Goal: Information Seeking & Learning: Check status

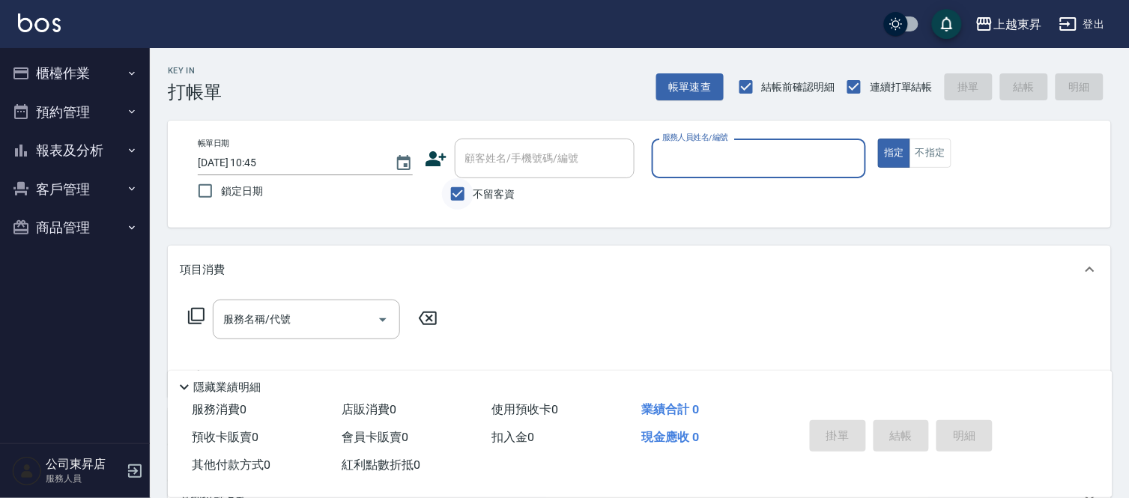
click at [457, 196] on input "不留客資" at bounding box center [457, 193] width 31 height 31
checkbox input "false"
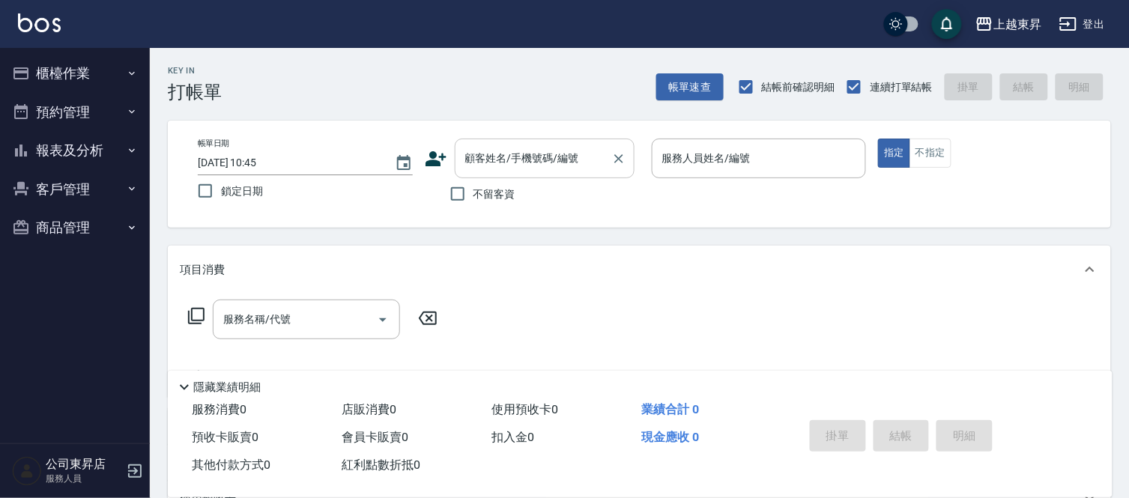
drag, startPoint x: 497, startPoint y: 155, endPoint x: 462, endPoint y: 128, distance: 43.8
click at [498, 158] on div "顧客姓名/手機號碼/編號 顧客姓名/手機號碼/編號" at bounding box center [545, 159] width 180 height 40
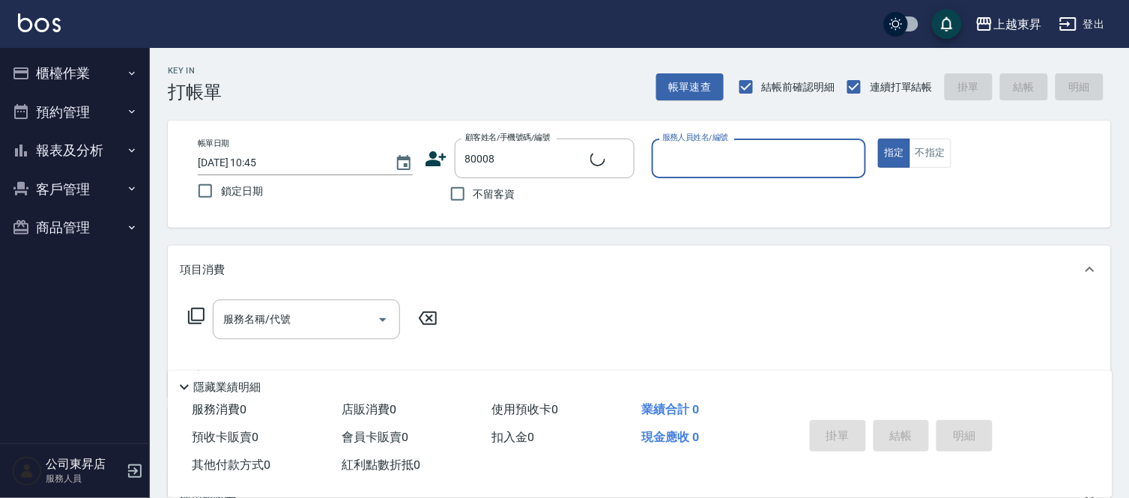
type input "丁愛齡/0928838291/80008"
type input "江世玉-08"
click at [304, 321] on input "服務名稱/代號" at bounding box center [295, 320] width 151 height 26
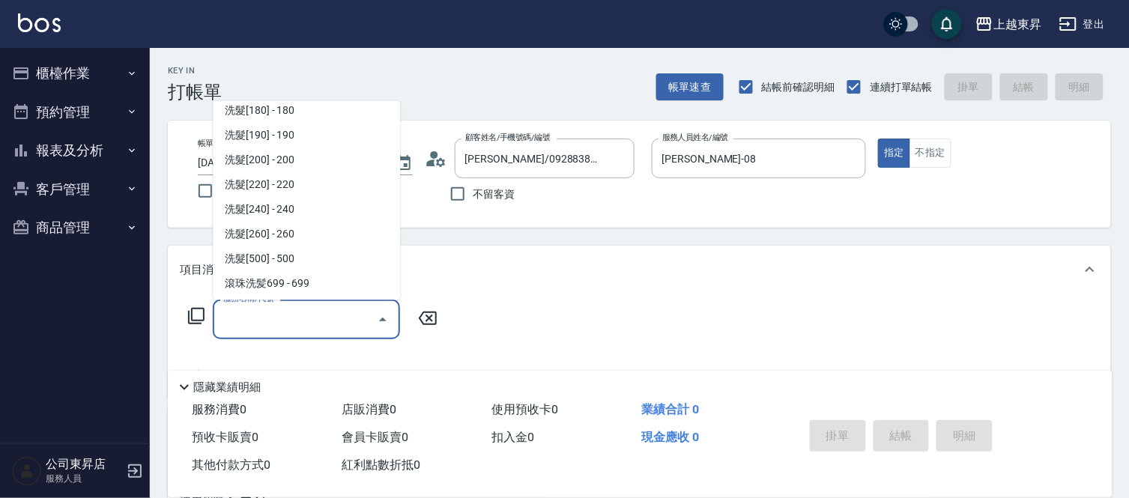
scroll to position [333, 0]
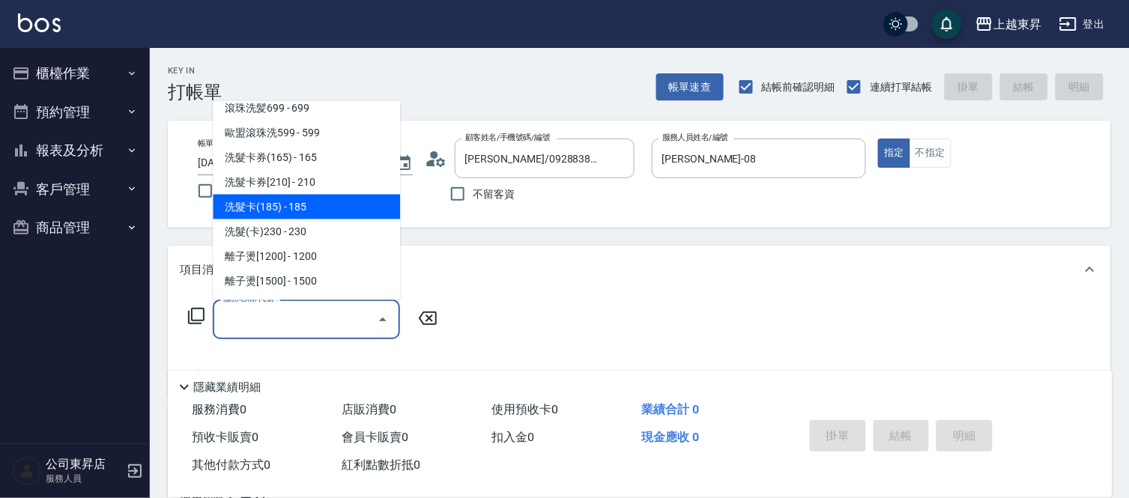
click at [307, 204] on span "洗髮卡(185) - 185" at bounding box center [306, 207] width 187 height 25
type input "洗髮卡(185)(223)"
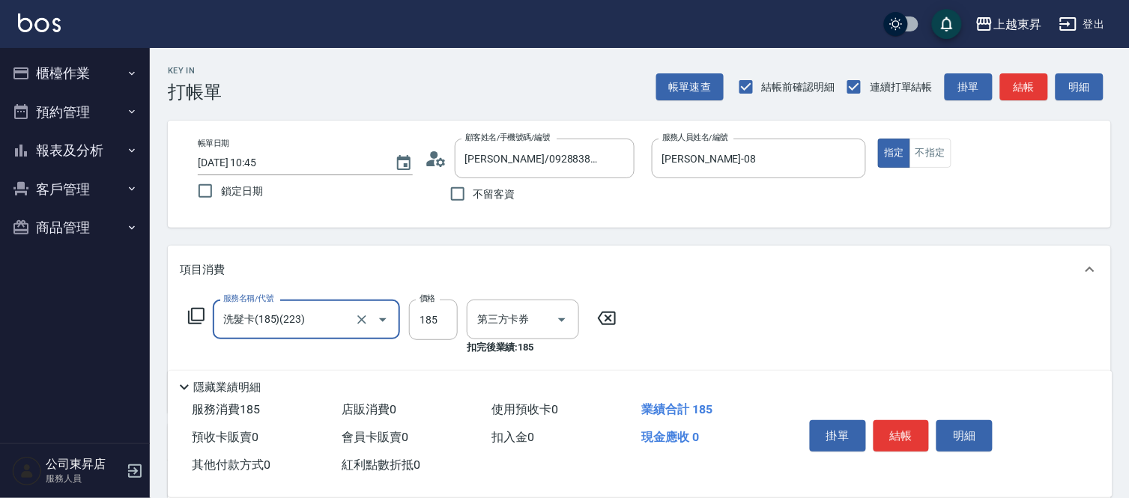
type input "舊有卡券"
click at [486, 324] on div "洗-1 洗-1" at bounding box center [512, 320] width 90 height 40
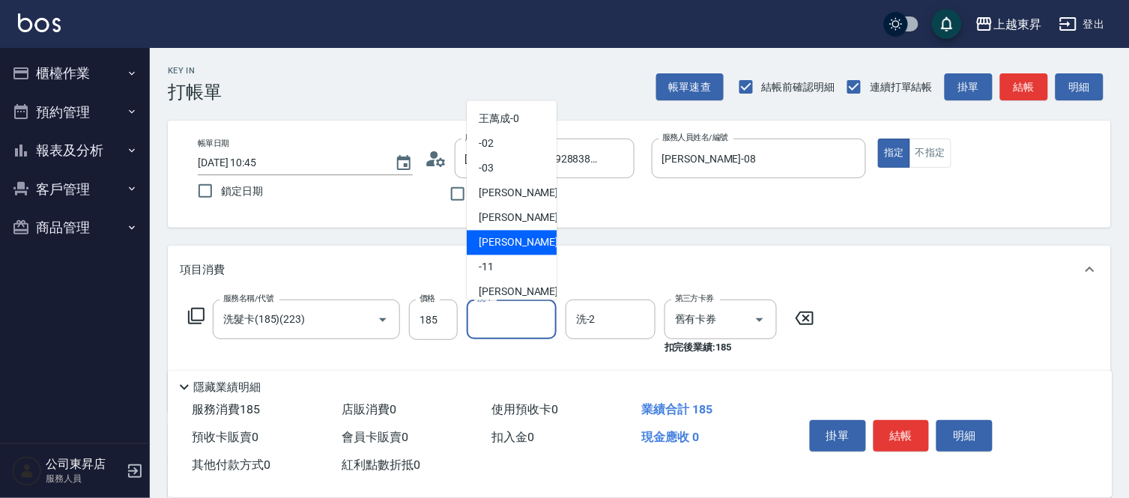
click at [504, 235] on span "江世玉 -08" at bounding box center [526, 243] width 94 height 16
type input "江世玉-08"
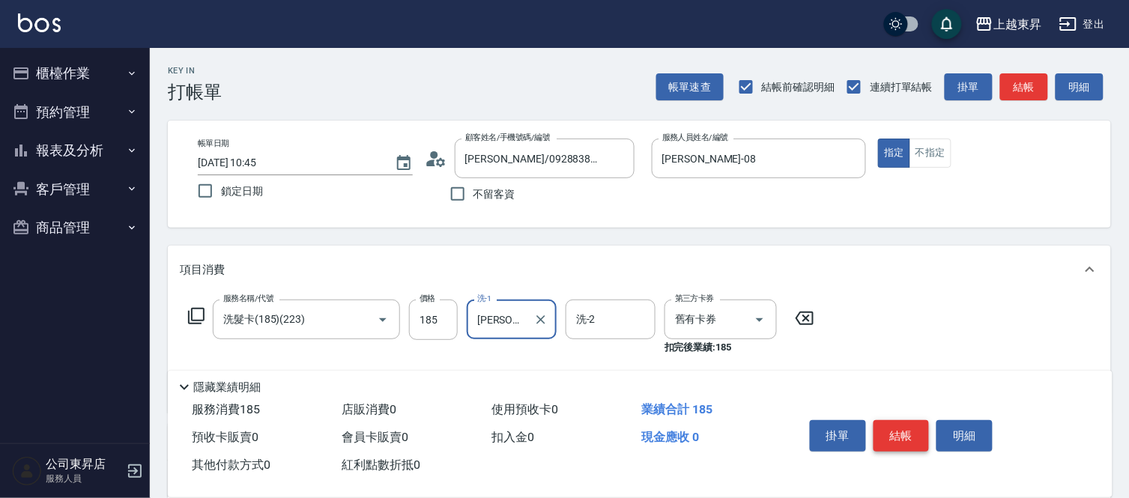
click at [892, 430] on button "結帳" at bounding box center [902, 435] width 56 height 31
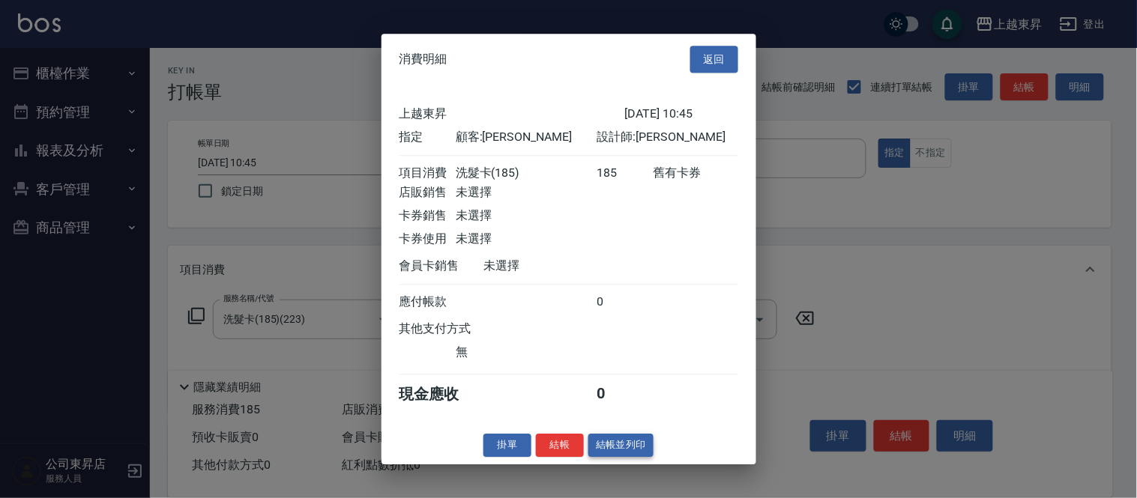
click at [626, 453] on button "結帳並列印" at bounding box center [620, 445] width 65 height 23
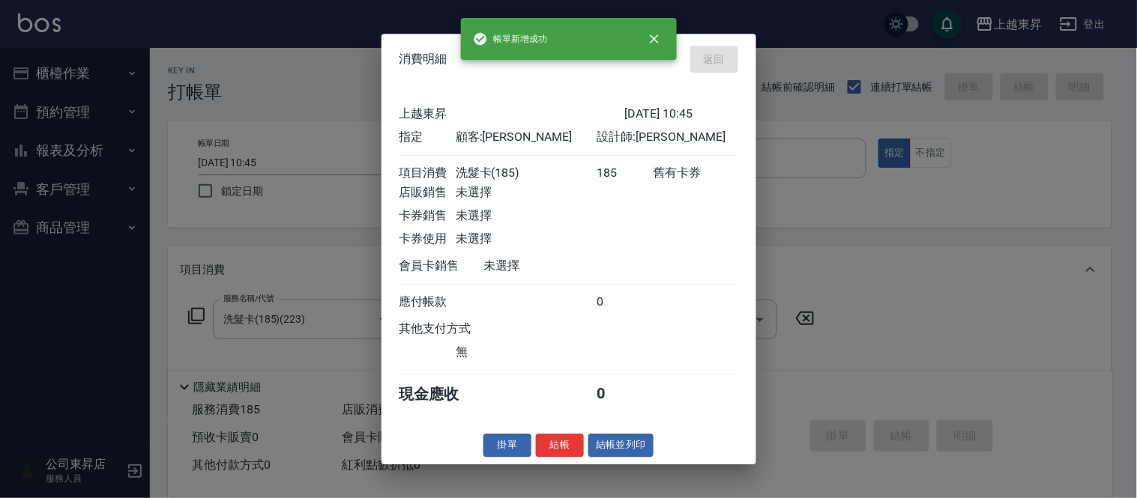
type input "2025/09/16 10:46"
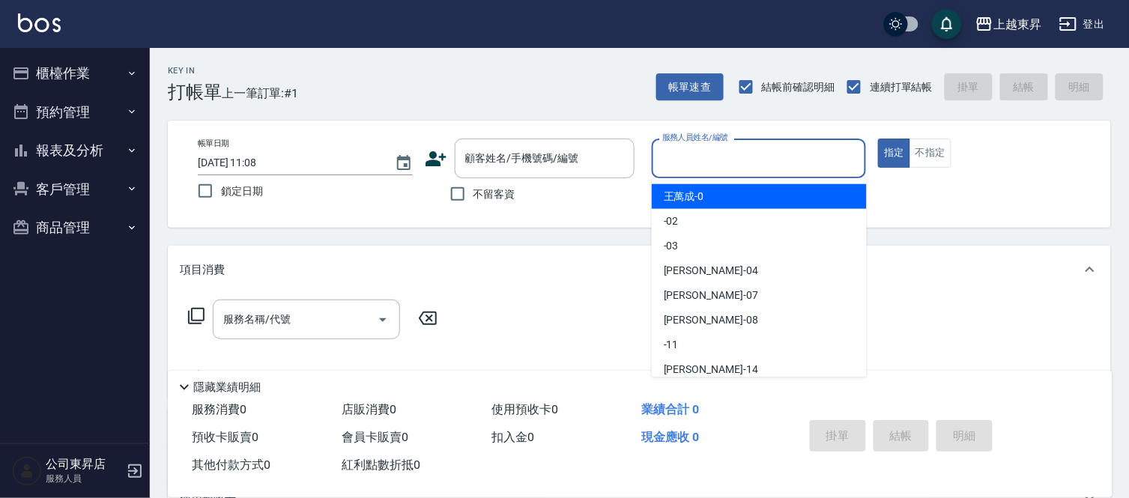
click at [691, 150] on input "服務人員姓名/編號" at bounding box center [760, 158] width 202 height 26
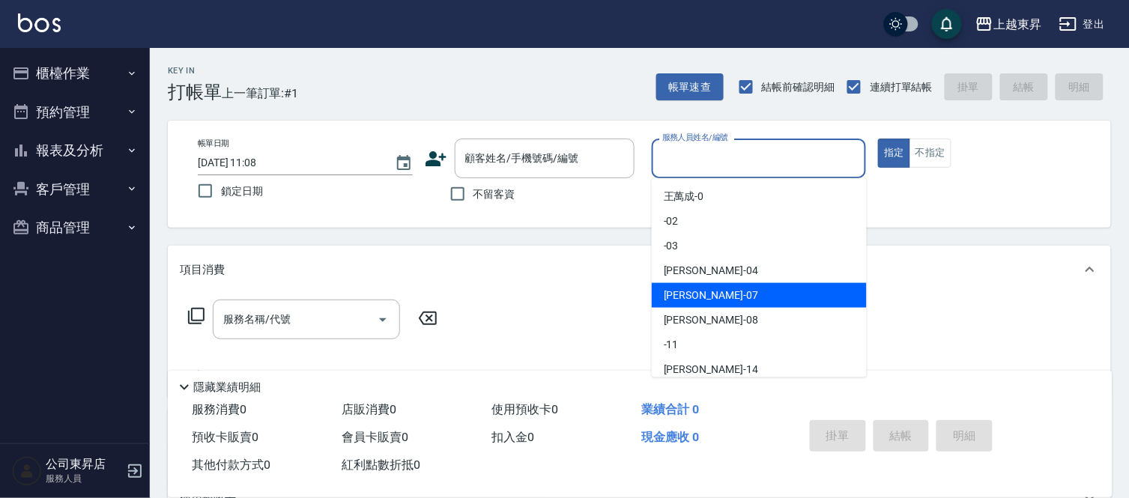
click at [676, 298] on span "榮松 -07" at bounding box center [711, 296] width 94 height 16
type input "榮松-07"
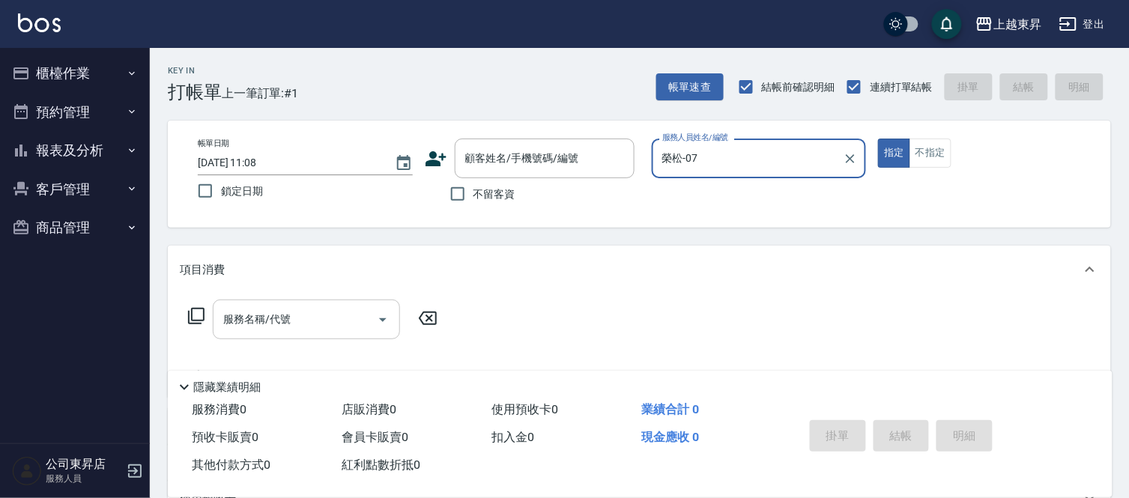
click at [267, 318] on div "服務名稱/代號 服務名稱/代號" at bounding box center [306, 320] width 187 height 40
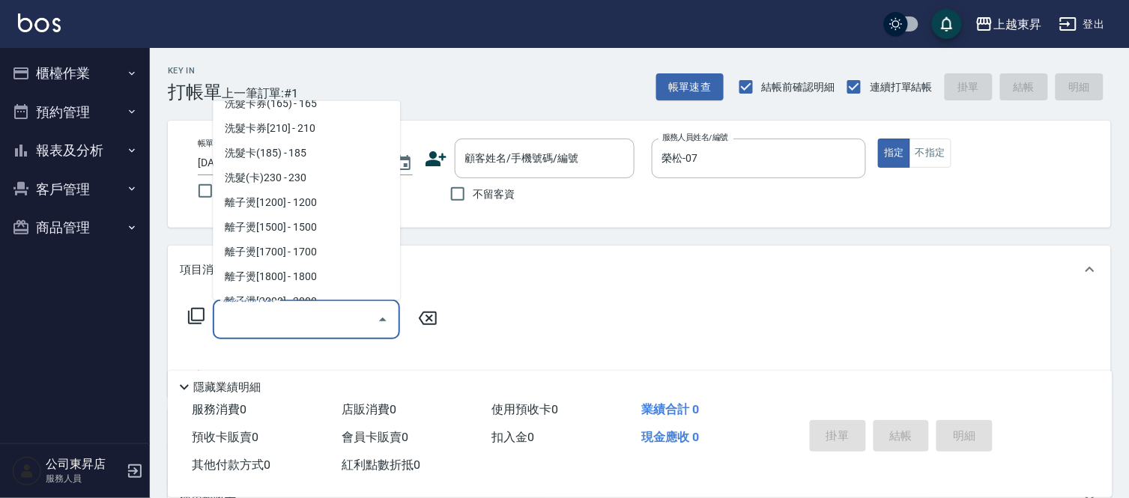
scroll to position [416, 0]
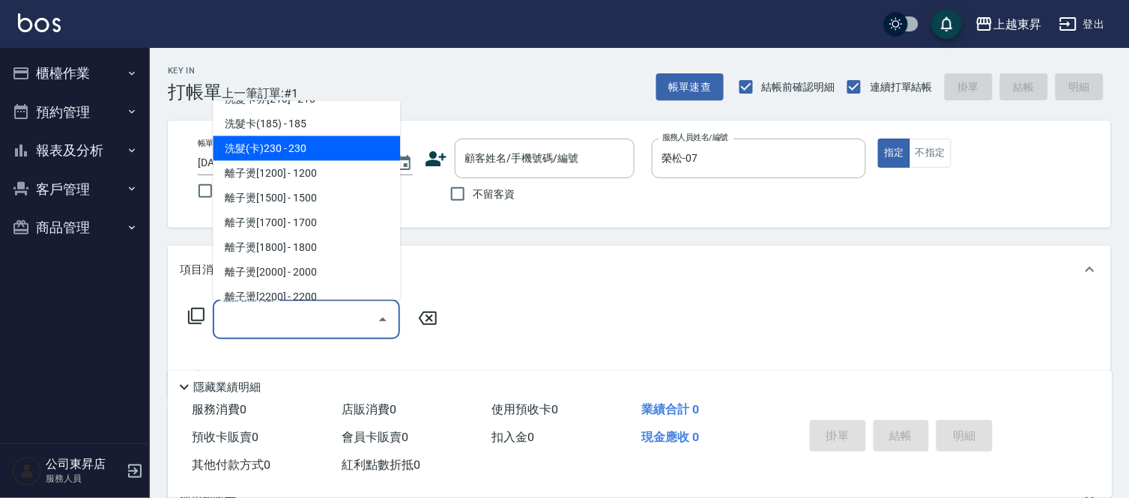
click at [319, 141] on span "洗髮(卡)230 - 230" at bounding box center [306, 148] width 187 height 25
type input "洗髮(卡)230(224)"
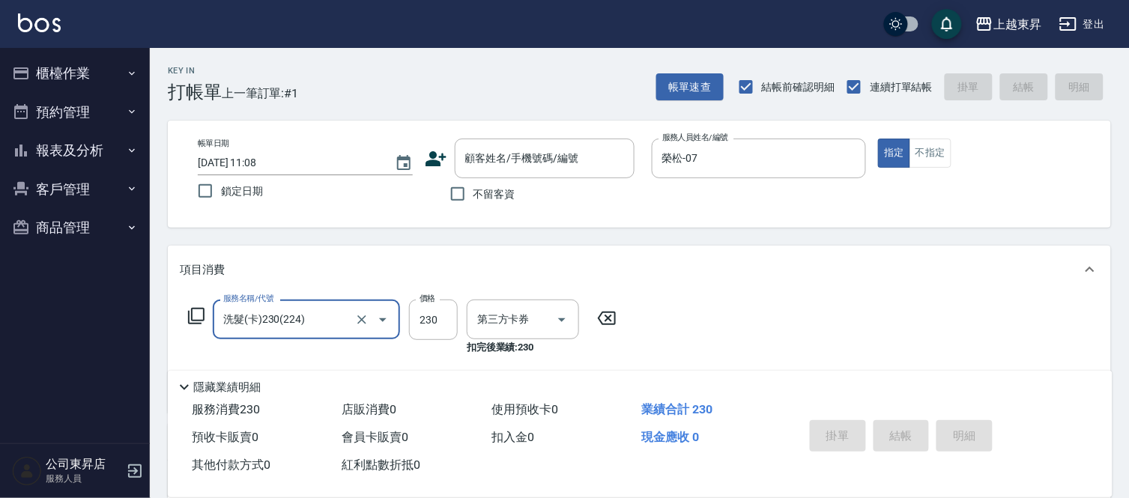
type input "舊有卡券"
click at [492, 318] on input "洗-1" at bounding box center [512, 320] width 76 height 26
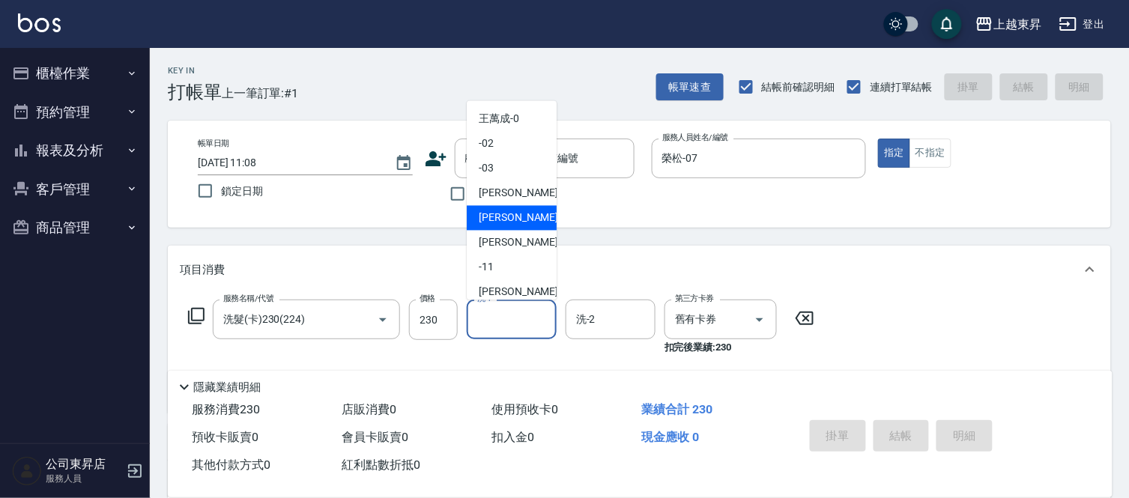
click at [513, 216] on span "榮松 -07" at bounding box center [526, 219] width 94 height 16
type input "榮松-07"
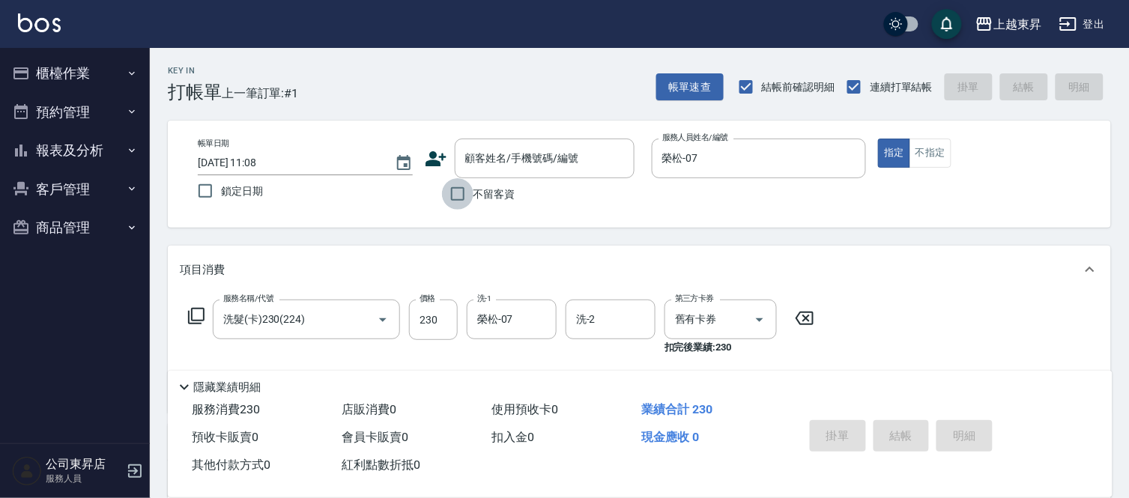
click at [456, 193] on input "不留客資" at bounding box center [457, 193] width 31 height 31
checkbox input "true"
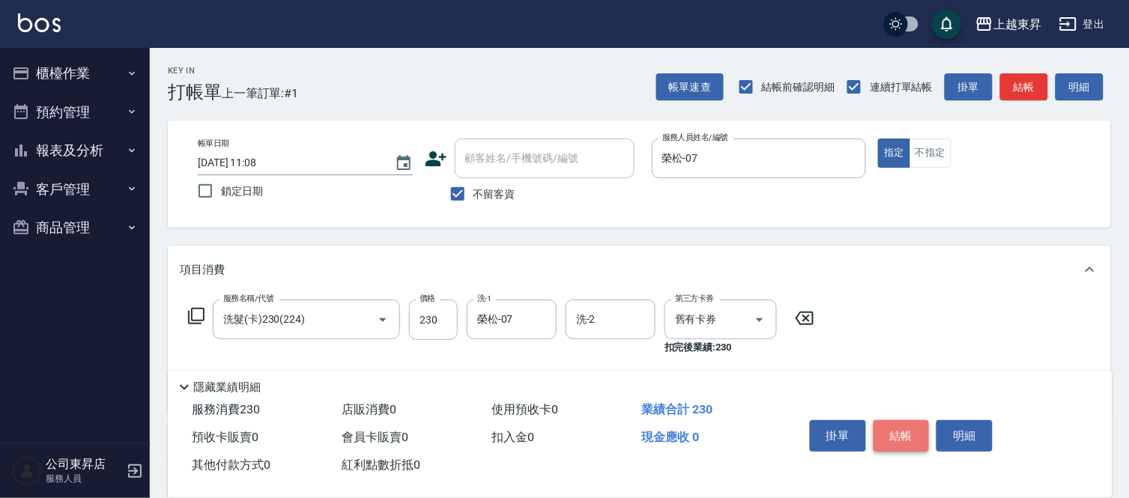
click at [890, 429] on button "結帳" at bounding box center [902, 435] width 56 height 31
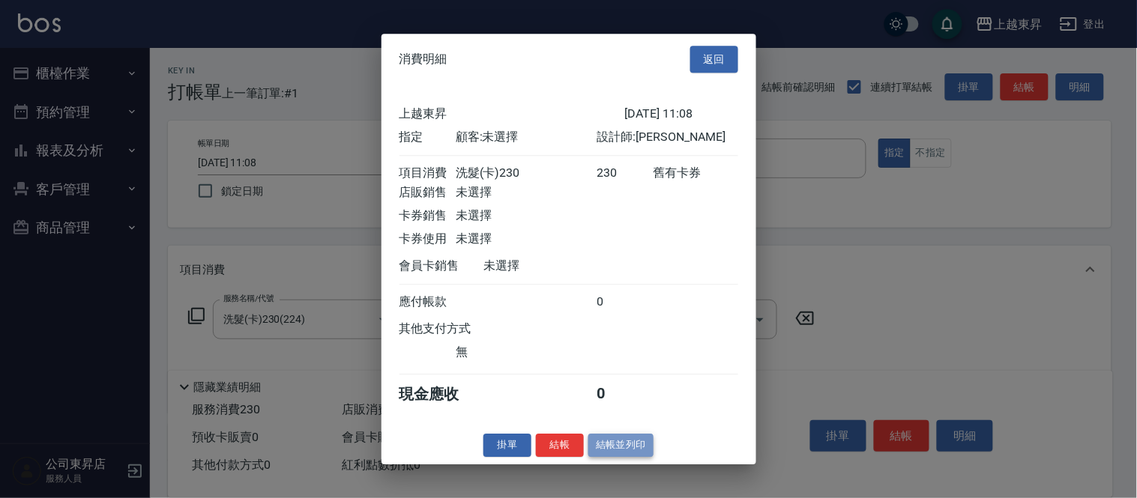
click at [633, 452] on button "結帳並列印" at bounding box center [620, 445] width 65 height 23
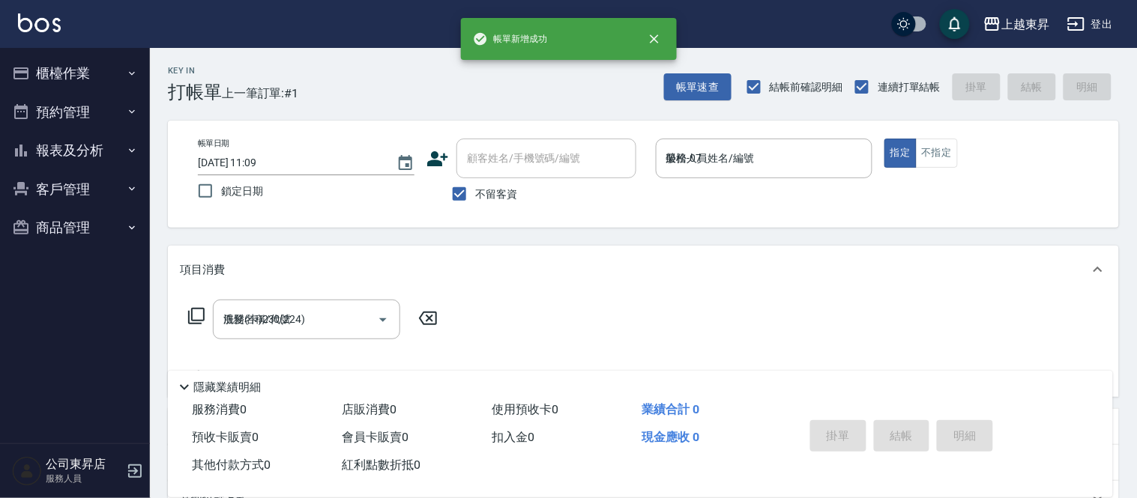
type input "[DATE] 11:09"
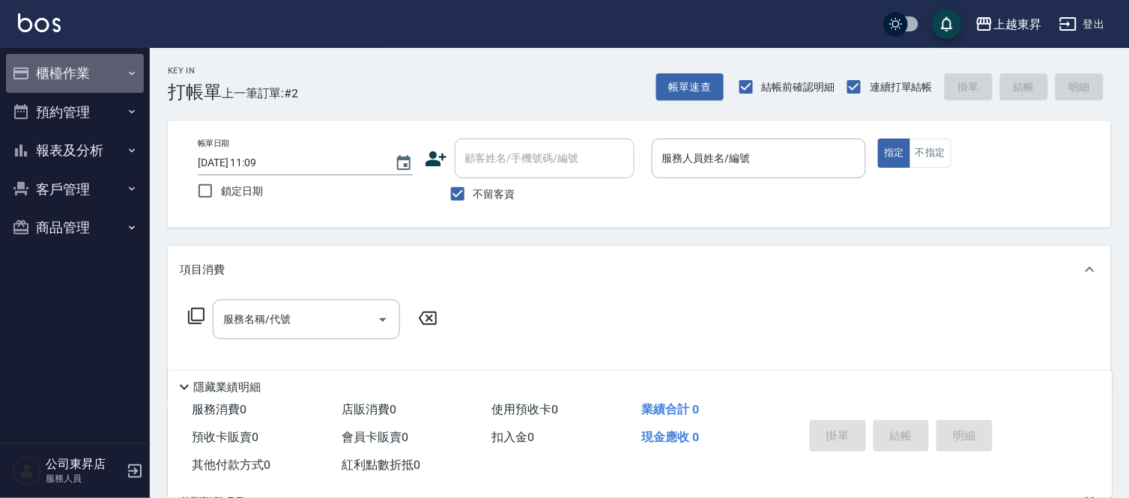
click at [131, 70] on icon "button" at bounding box center [132, 73] width 12 height 12
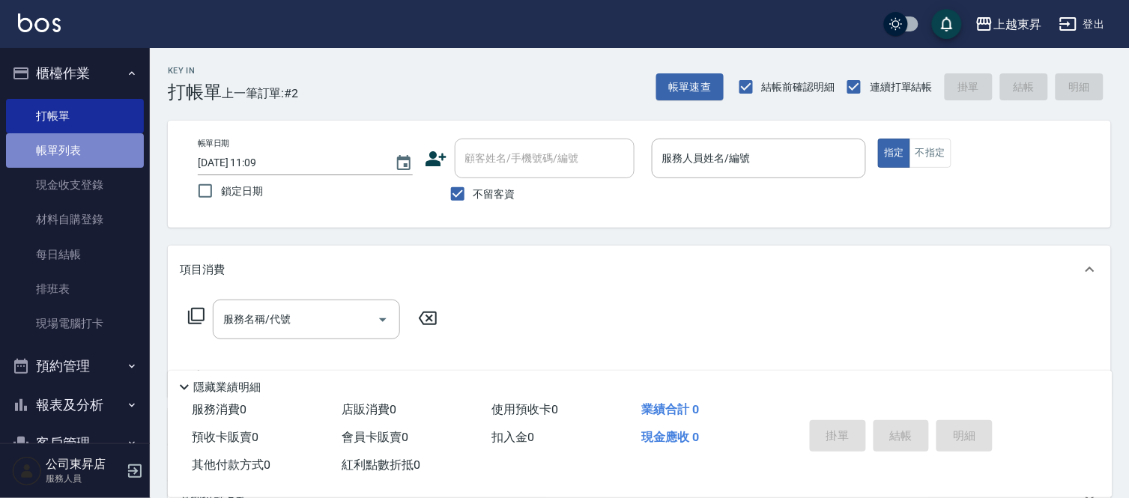
click at [121, 148] on link "帳單列表" at bounding box center [75, 150] width 138 height 34
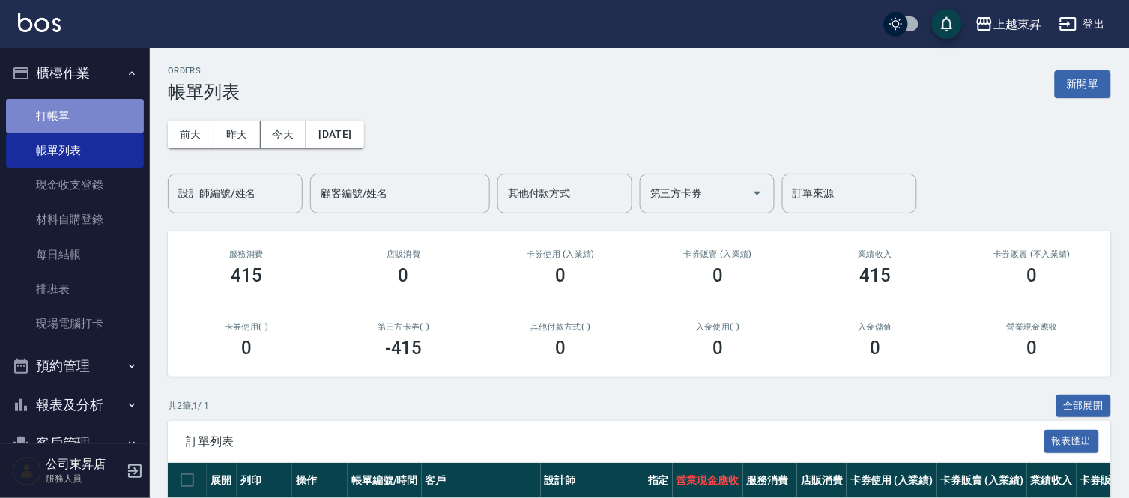
click at [85, 109] on link "打帳單" at bounding box center [75, 116] width 138 height 34
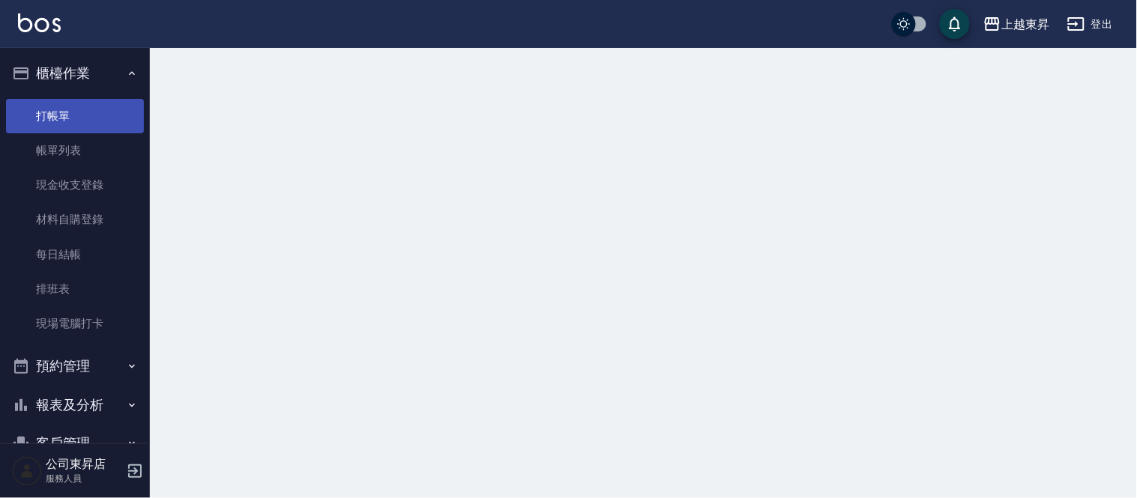
click at [85, 109] on link "打帳單" at bounding box center [75, 116] width 138 height 34
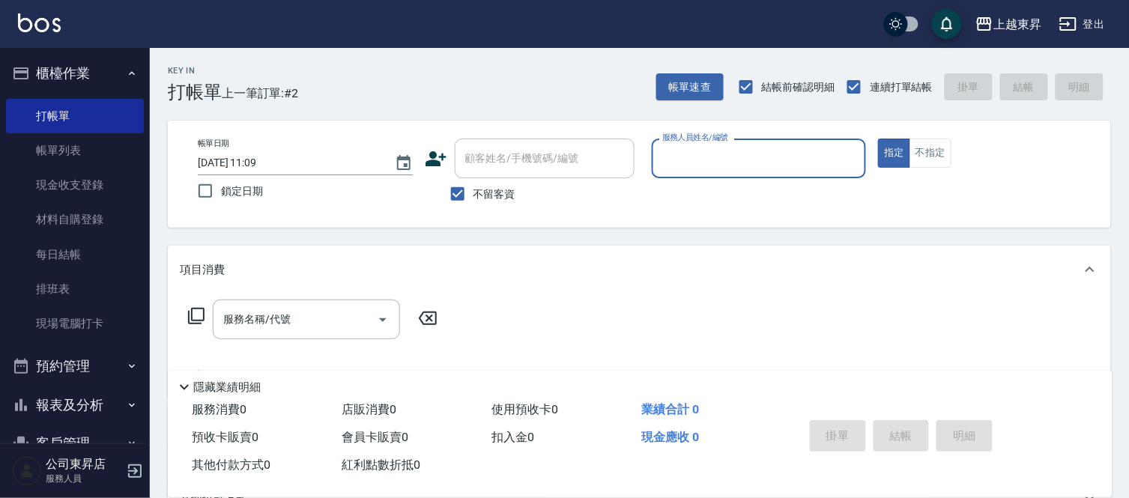
click at [680, 157] on input "服務人員姓名/編號" at bounding box center [760, 158] width 202 height 26
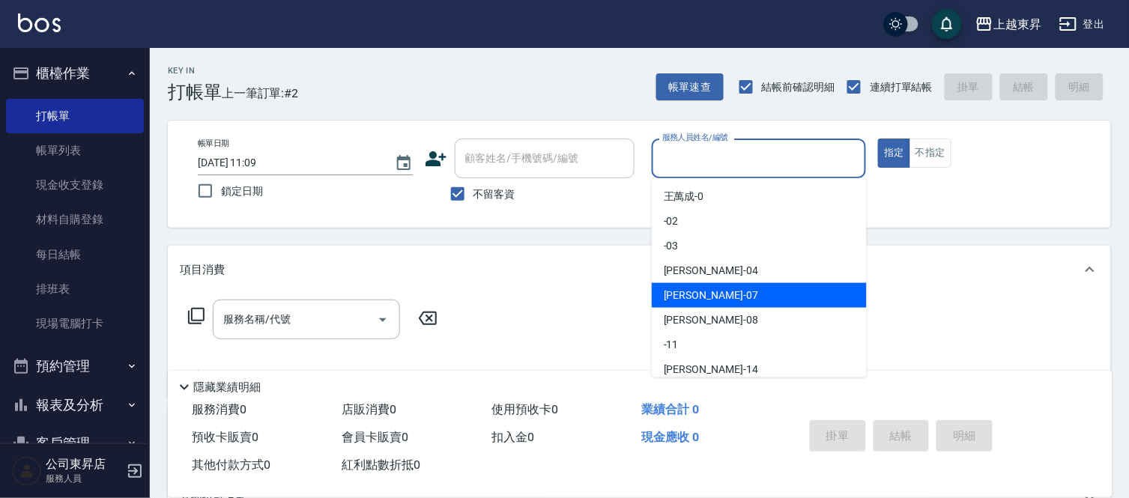
drag, startPoint x: 695, startPoint y: 293, endPoint x: 744, endPoint y: 259, distance: 60.3
click at [695, 292] on span "榮松 -07" at bounding box center [711, 296] width 94 height 16
type input "榮松-07"
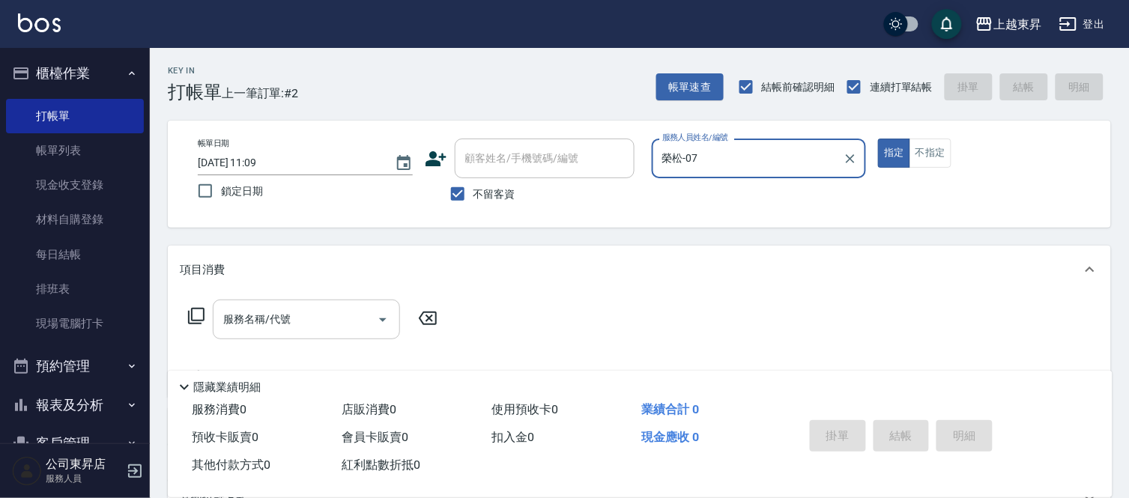
click at [291, 316] on input "服務名稱/代號" at bounding box center [295, 320] width 151 height 26
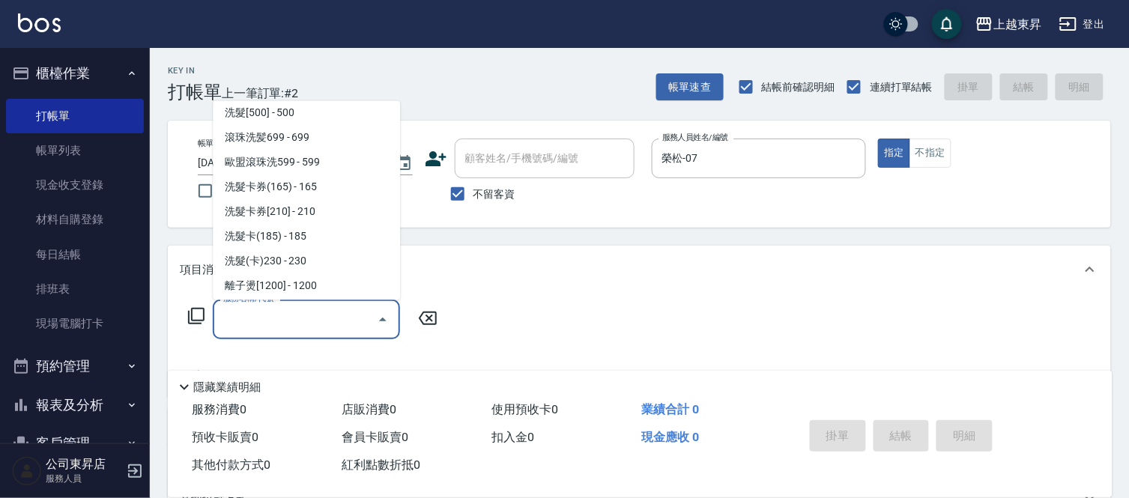
scroll to position [333, 0]
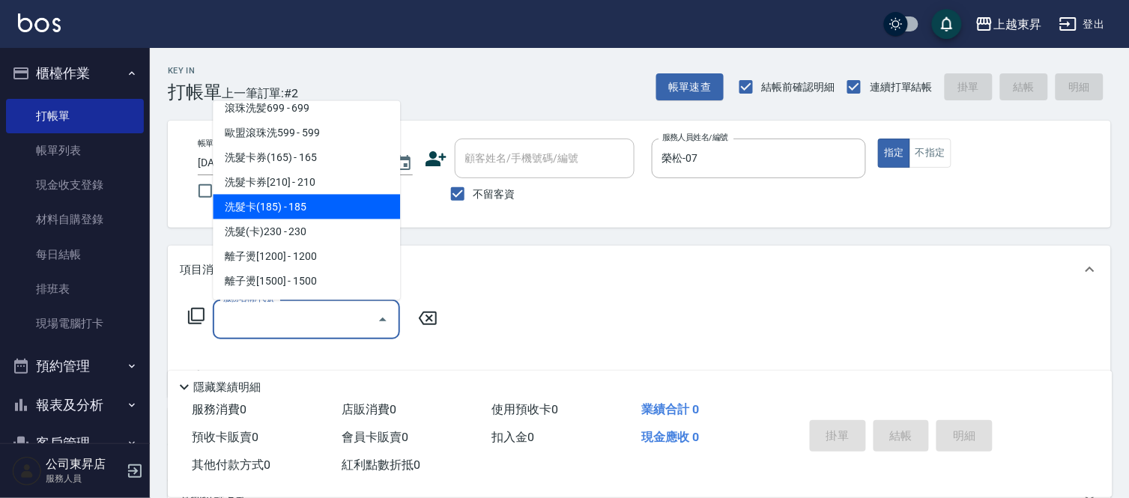
drag, startPoint x: 303, startPoint y: 228, endPoint x: 292, endPoint y: 212, distance: 18.9
click at [292, 212] on ul "洗髮[100] - 100 洗髮[280] - 280 洗髮[140] - 140 洗髮[150] - 150 洗髮[160] - 160 洗髮[170] -…" at bounding box center [306, 200] width 187 height 199
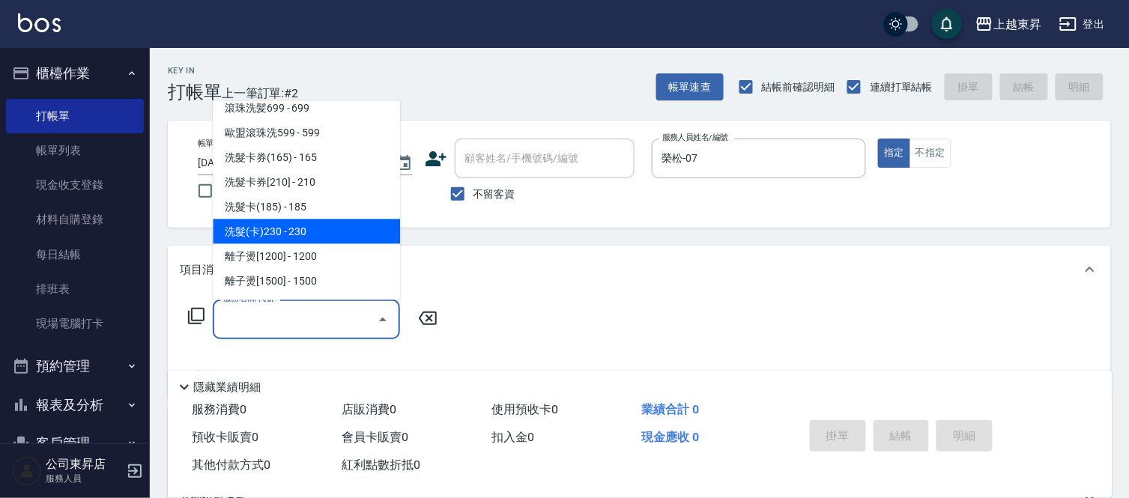
drag, startPoint x: 337, startPoint y: 223, endPoint x: 398, endPoint y: 241, distance: 63.5
click at [339, 223] on span "洗髮(卡)230 - 230" at bounding box center [306, 232] width 187 height 25
type input "洗髮(卡)230(224)"
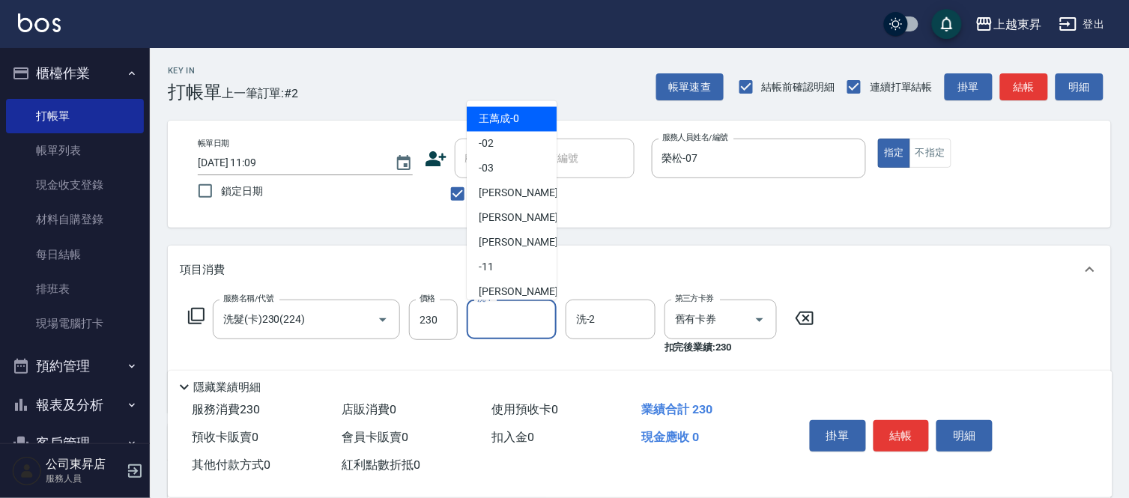
click at [530, 317] on input "洗-1" at bounding box center [512, 320] width 76 height 26
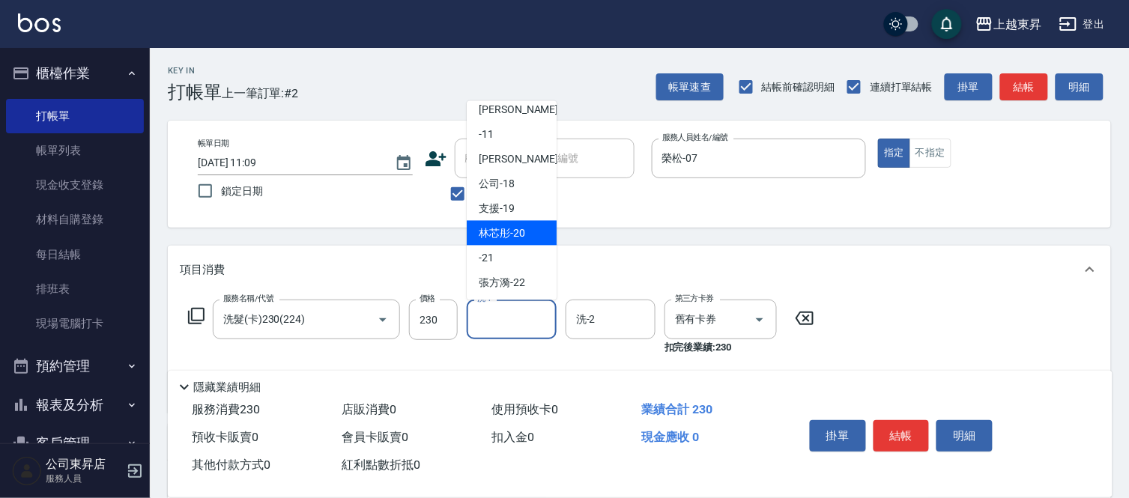
scroll to position [166, 0]
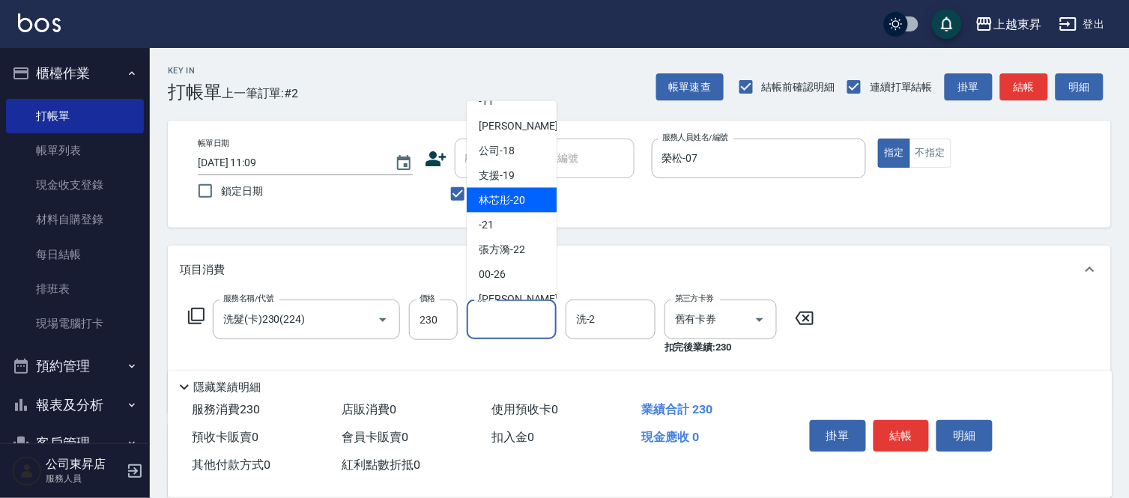
click at [517, 196] on span "林芯彤 -20" at bounding box center [502, 201] width 46 height 16
type input "林芯彤-20"
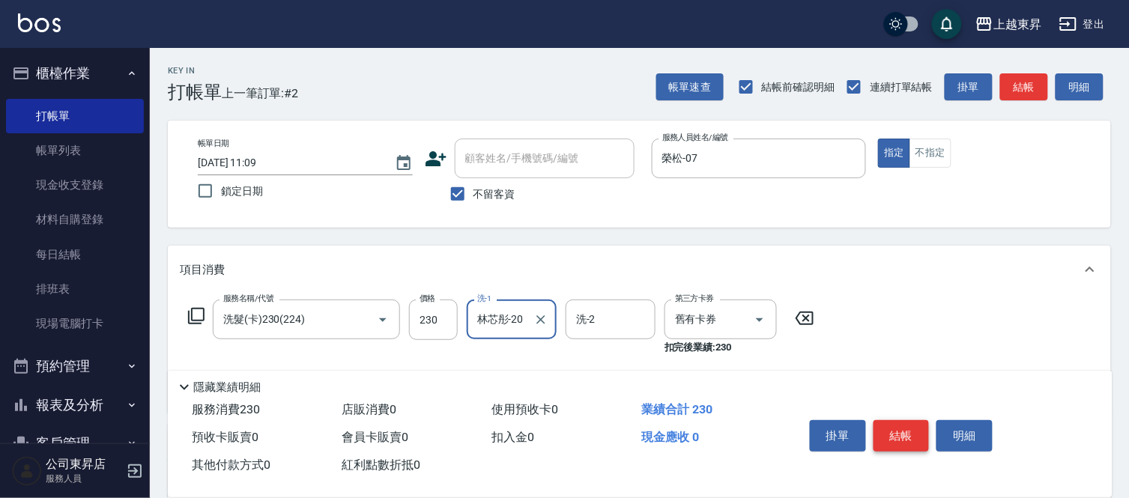
click at [902, 431] on button "結帳" at bounding box center [902, 435] width 56 height 31
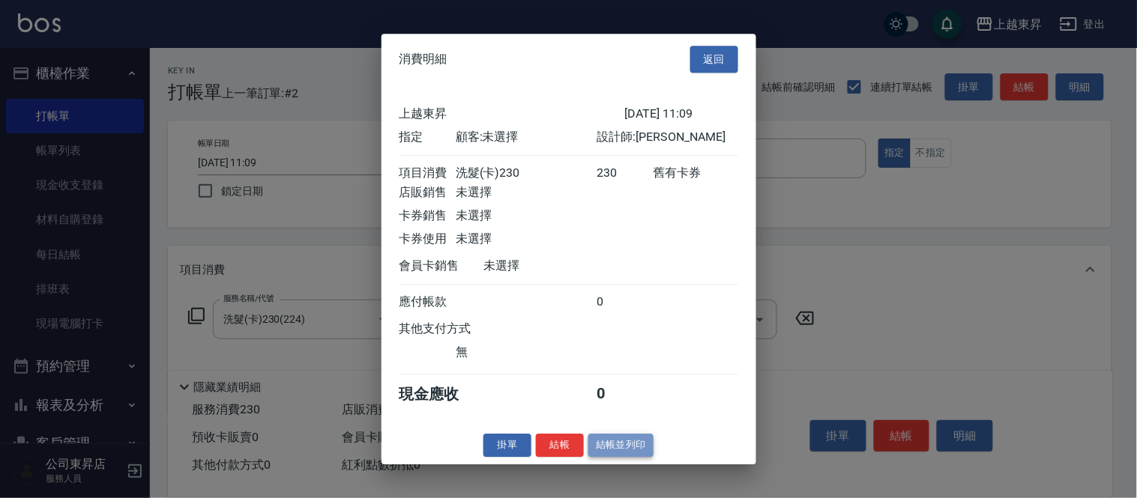
click at [624, 450] on button "結帳並列印" at bounding box center [620, 445] width 65 height 23
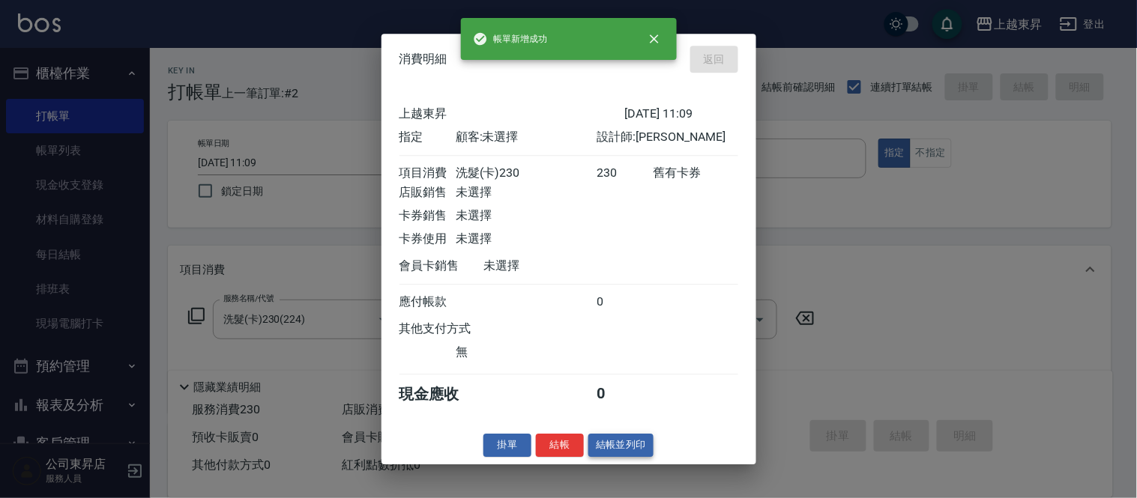
type input "[DATE] 11:10"
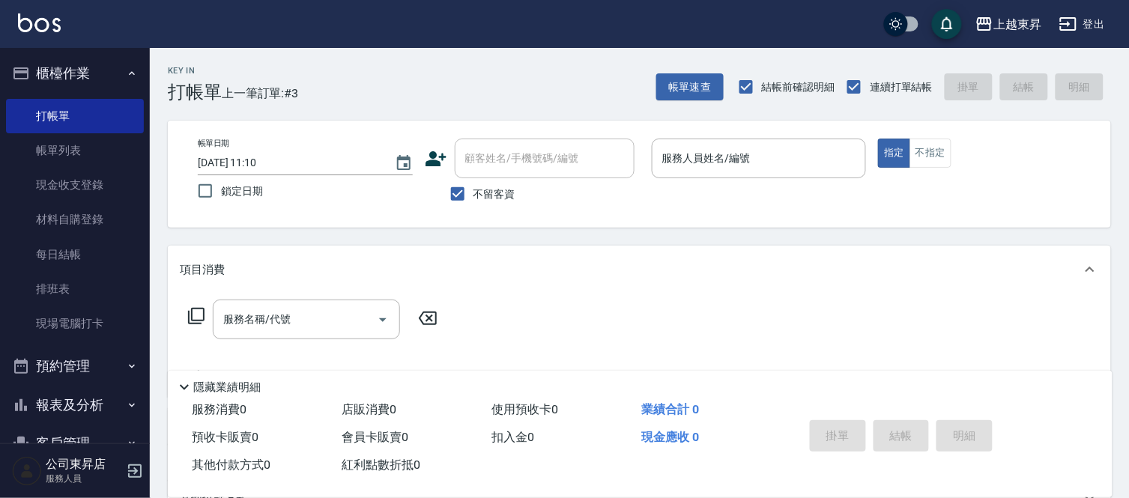
click at [1129, 271] on html "上越東昇 登出 櫃檯作業 打帳單 帳單列表 現金收支登錄 材料自購登錄 每日結帳 排班表 現場電腦打卡 預約管理 預約管理 單日預約紀錄 單週預約紀錄 報表及…" at bounding box center [564, 347] width 1129 height 695
click at [685, 157] on input "服務人員姓名/編號" at bounding box center [760, 158] width 202 height 26
drag, startPoint x: 697, startPoint y: 152, endPoint x: 709, endPoint y: 176, distance: 26.8
click at [698, 153] on input "服務人員姓名/編號" at bounding box center [760, 158] width 202 height 26
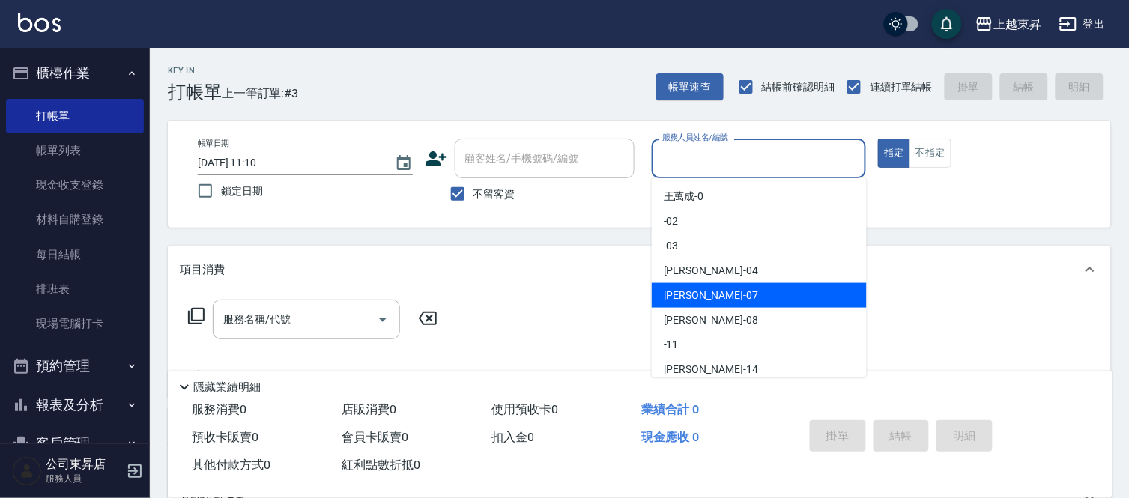
click at [707, 294] on div "榮松 -07" at bounding box center [759, 295] width 215 height 25
type input "榮松-07"
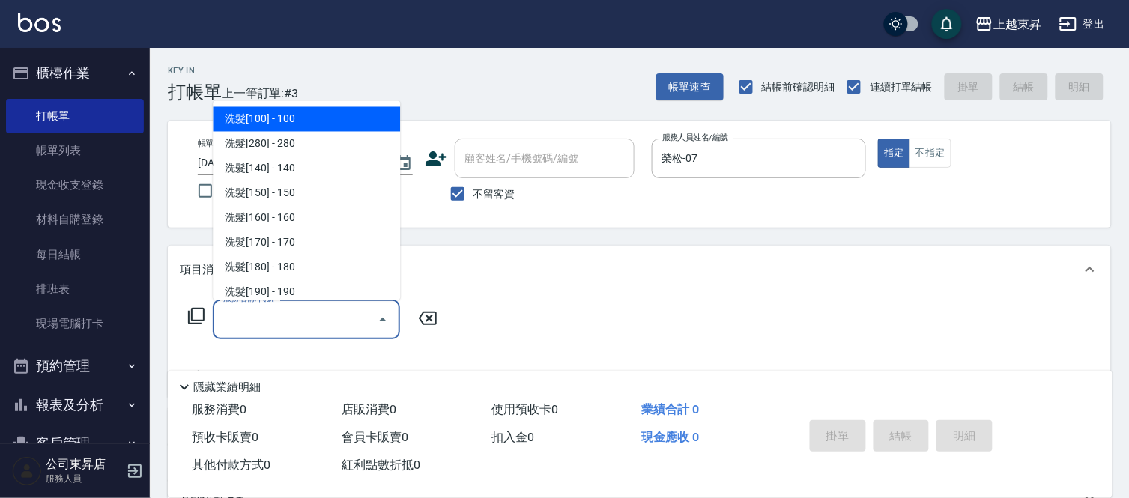
click at [265, 317] on input "服務名稱/代號" at bounding box center [295, 320] width 151 height 26
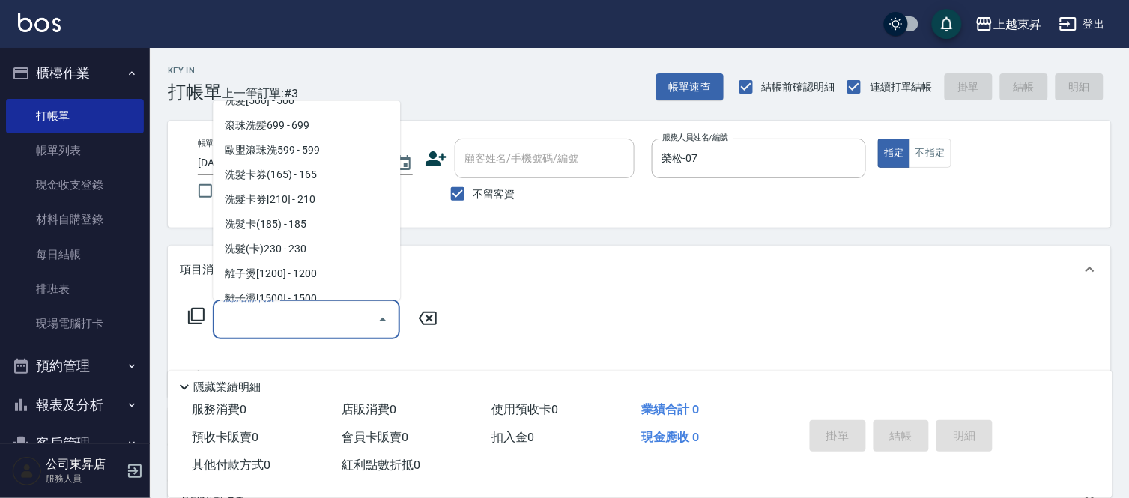
scroll to position [333, 0]
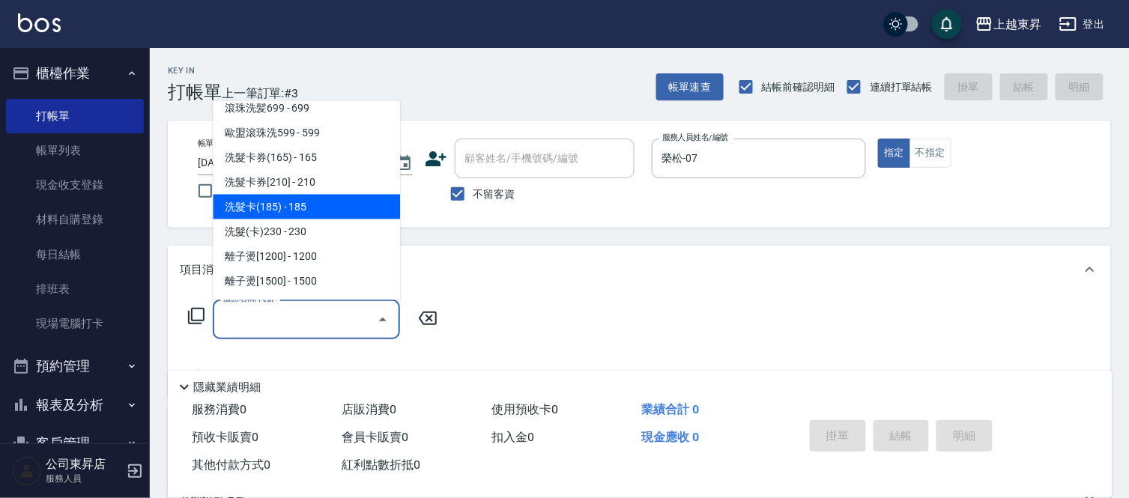
click at [334, 208] on span "洗髮卡(185) - 185" at bounding box center [306, 207] width 187 height 25
type input "洗髮卡(185)(223)"
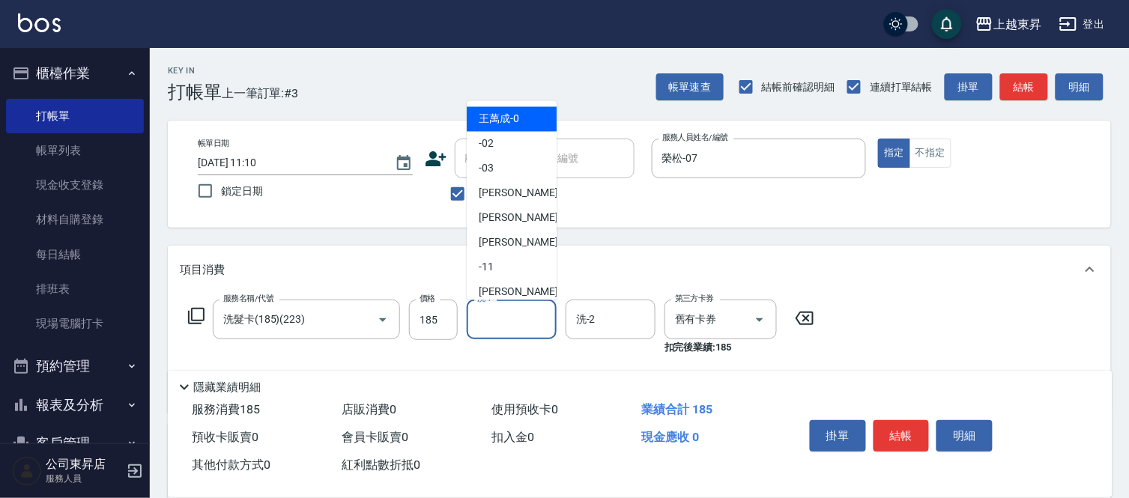
click at [491, 323] on input "洗-1" at bounding box center [512, 320] width 76 height 26
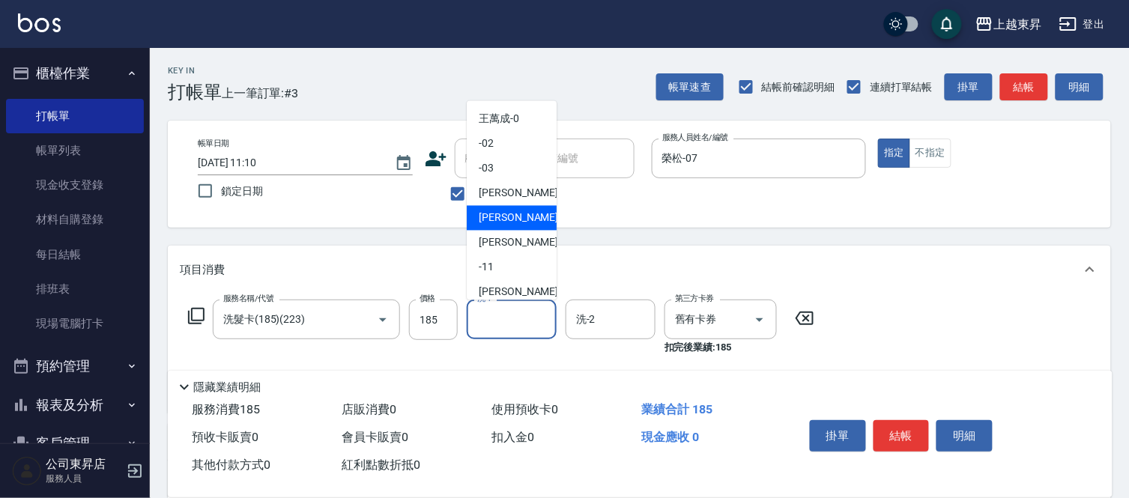
drag, startPoint x: 478, startPoint y: 215, endPoint x: 503, endPoint y: 287, distance: 76.1
click at [479, 217] on span "榮松 -07" at bounding box center [526, 219] width 94 height 16
type input "榮松-07"
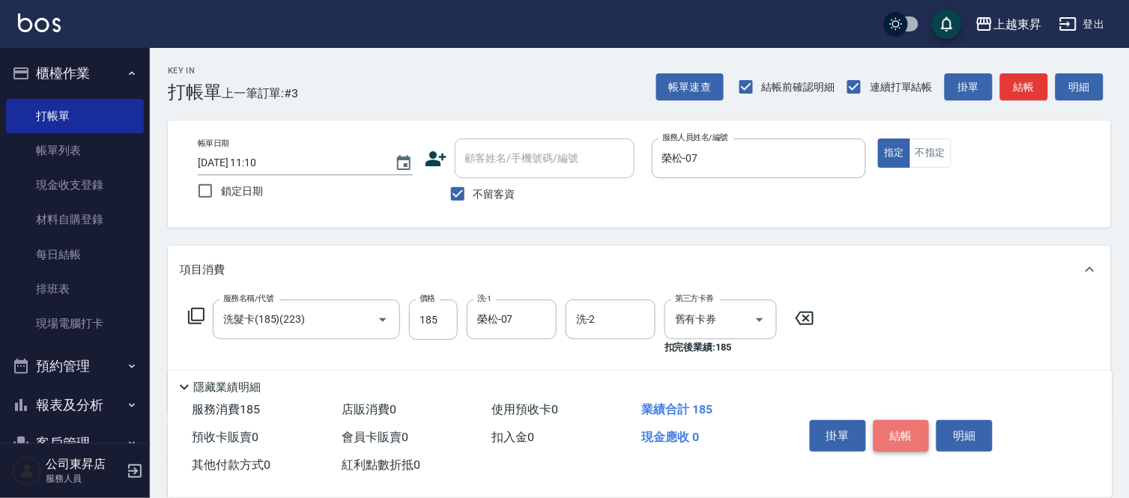
click at [896, 425] on button "結帳" at bounding box center [902, 435] width 56 height 31
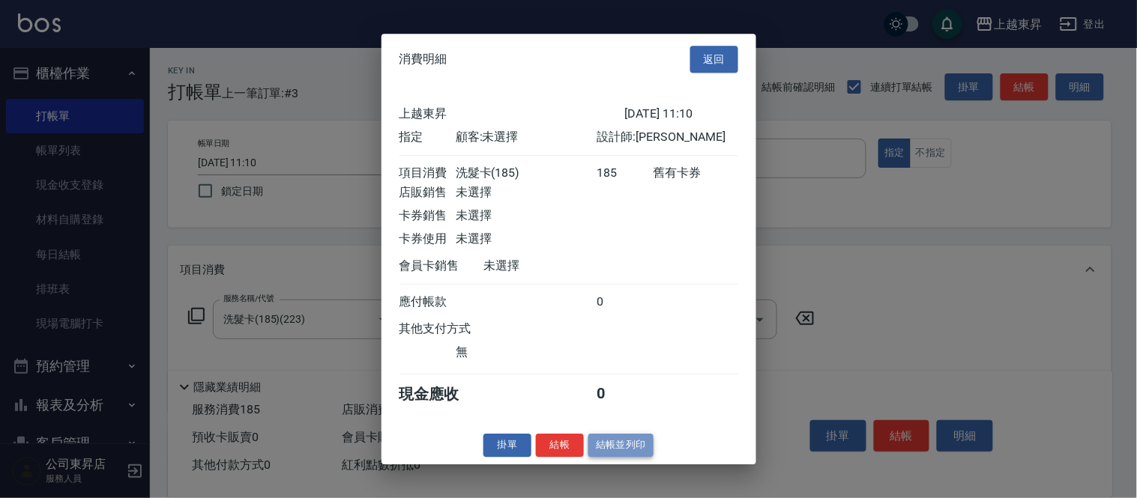
click at [625, 453] on button "結帳並列印" at bounding box center [620, 445] width 65 height 23
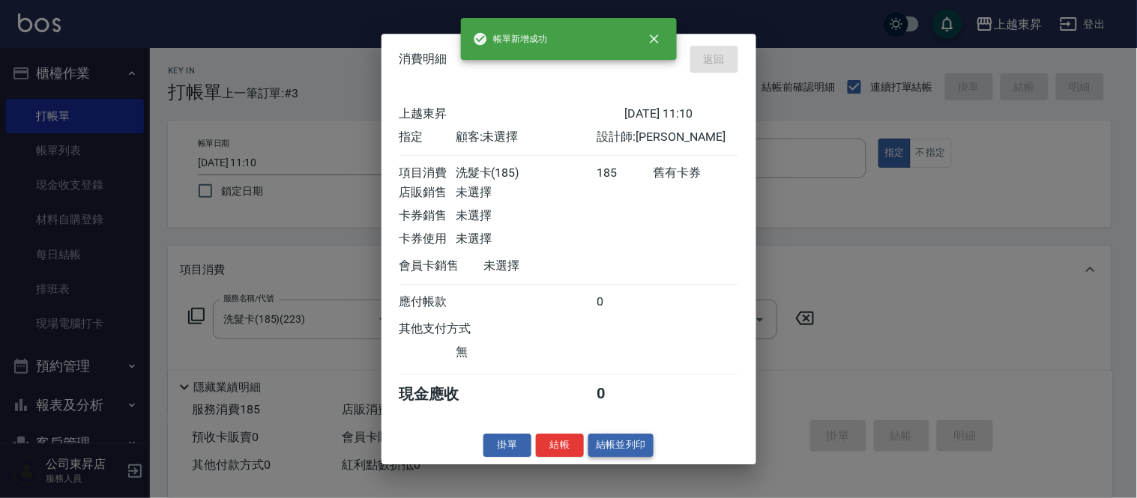
type input "[DATE] 11:28"
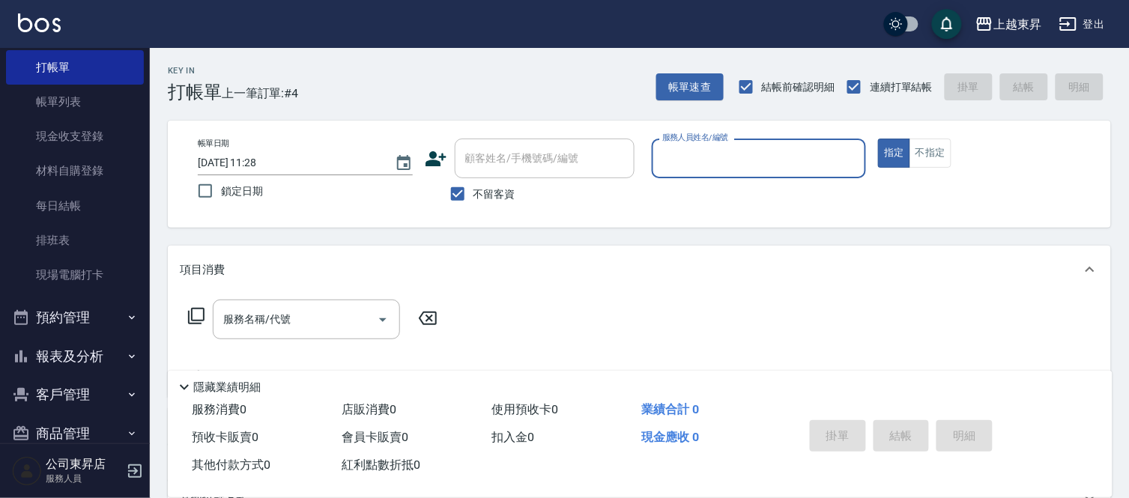
scroll to position [75, 0]
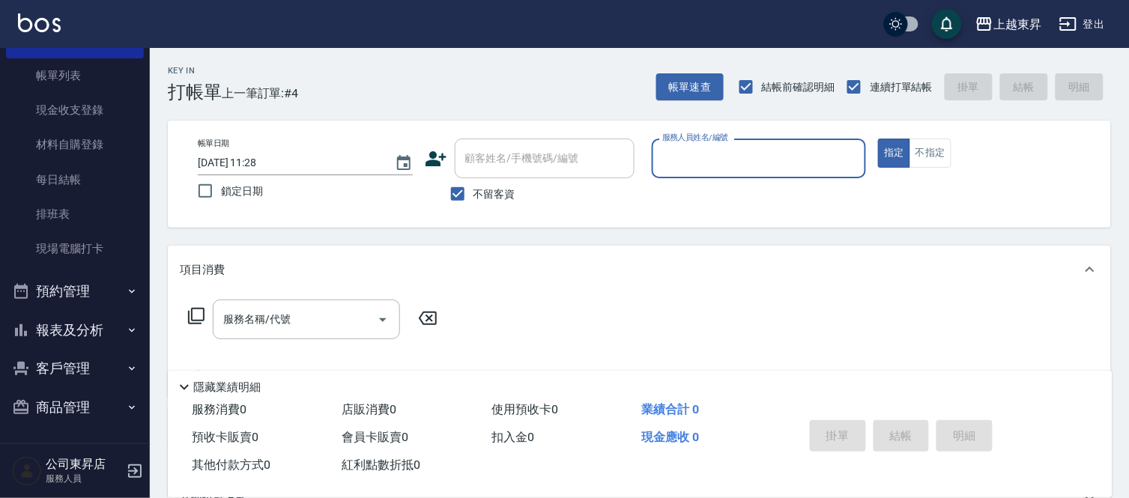
click at [86, 369] on button "客戶管理" at bounding box center [75, 368] width 138 height 39
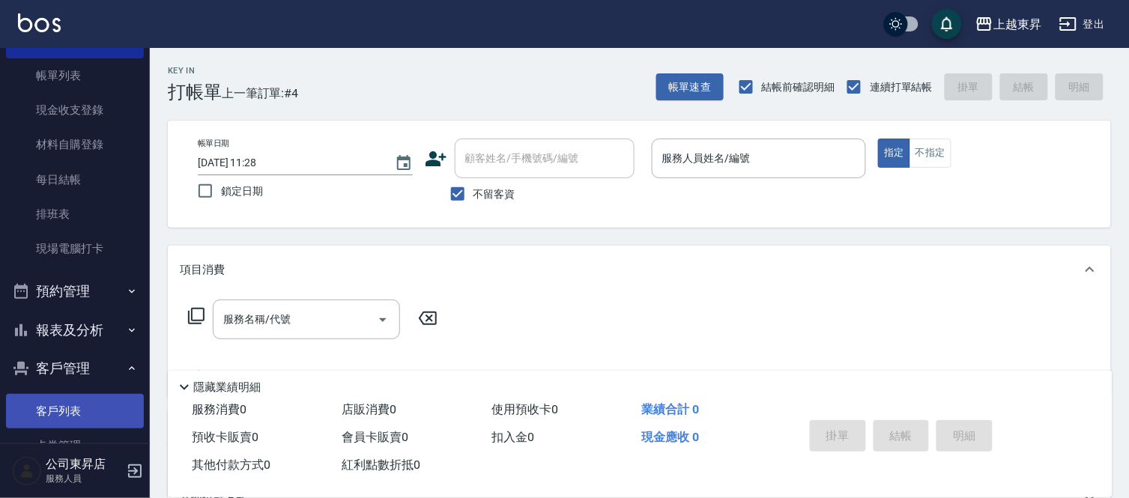
click at [96, 411] on link "客戶列表" at bounding box center [75, 411] width 138 height 34
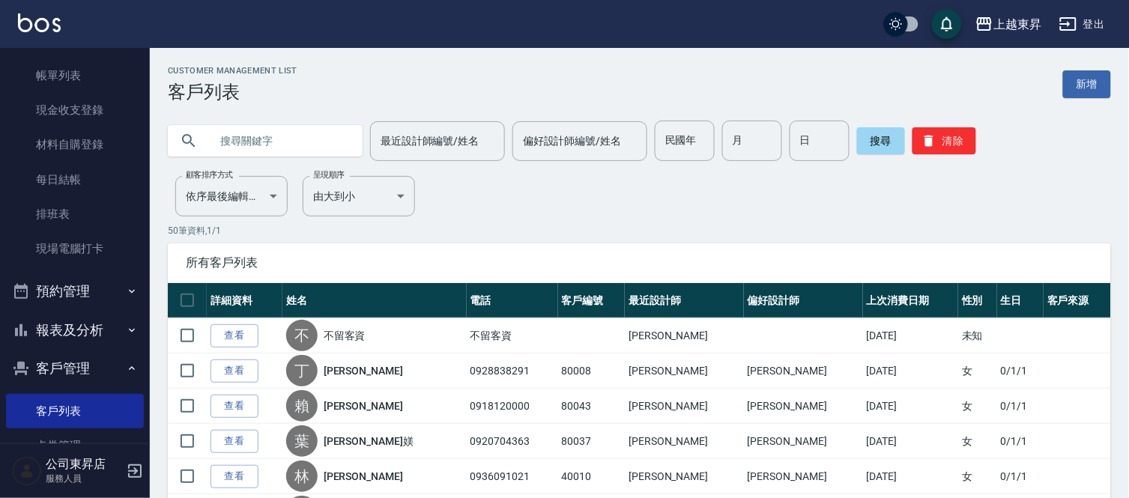
click at [256, 130] on input "text" at bounding box center [280, 141] width 141 height 40
type input "傅"
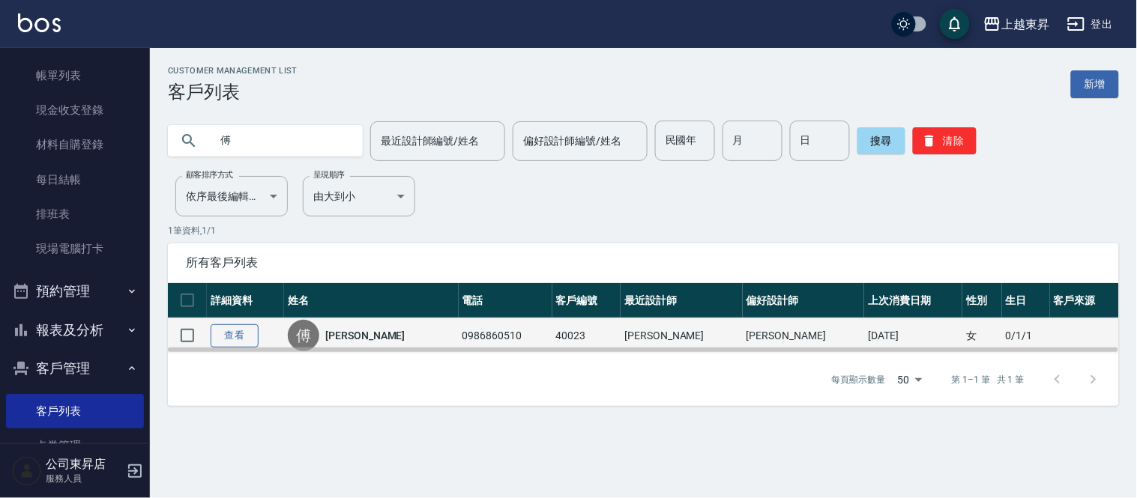
click at [220, 337] on link "查看" at bounding box center [235, 335] width 48 height 23
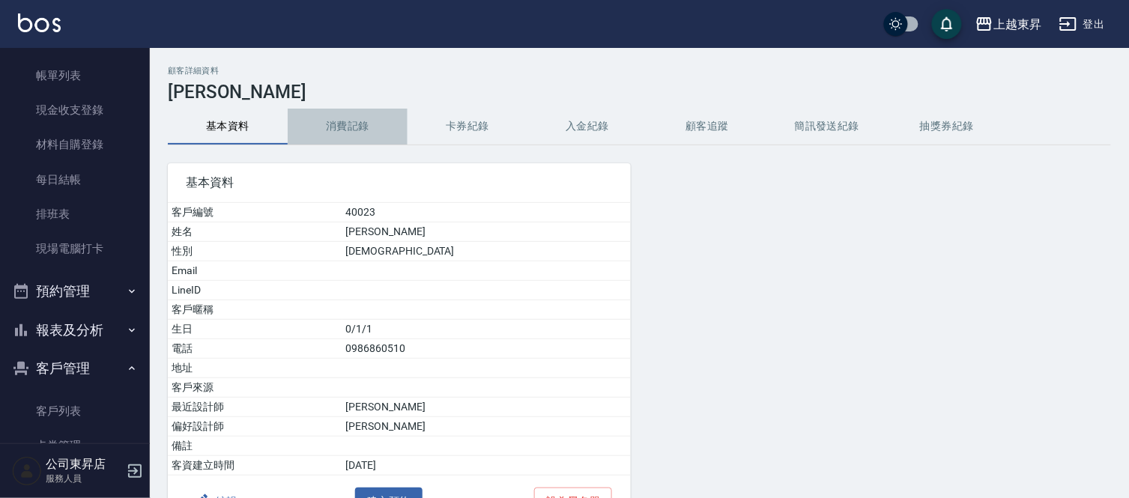
click at [345, 127] on button "消費記錄" at bounding box center [348, 127] width 120 height 36
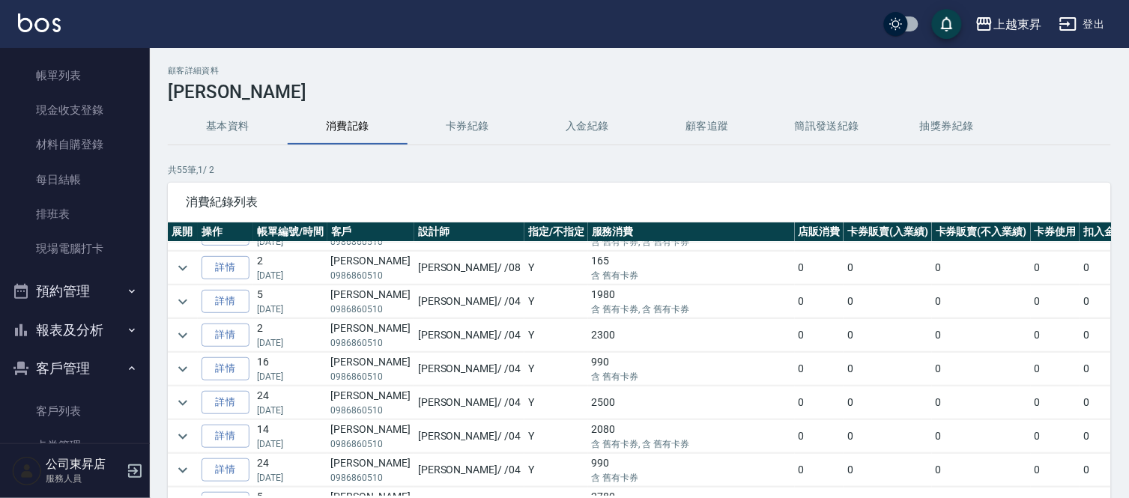
scroll to position [333, 0]
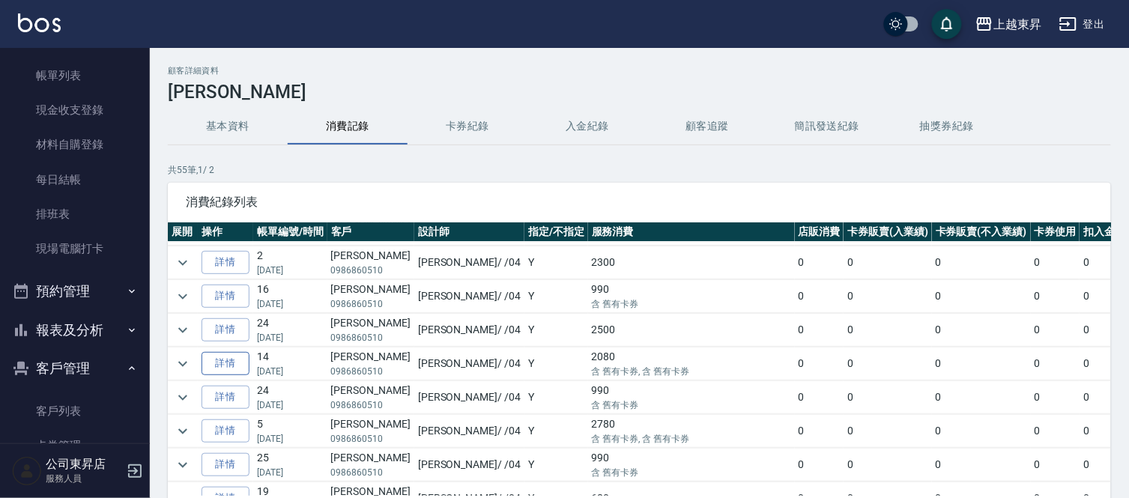
click at [229, 358] on link "詳情" at bounding box center [226, 363] width 48 height 23
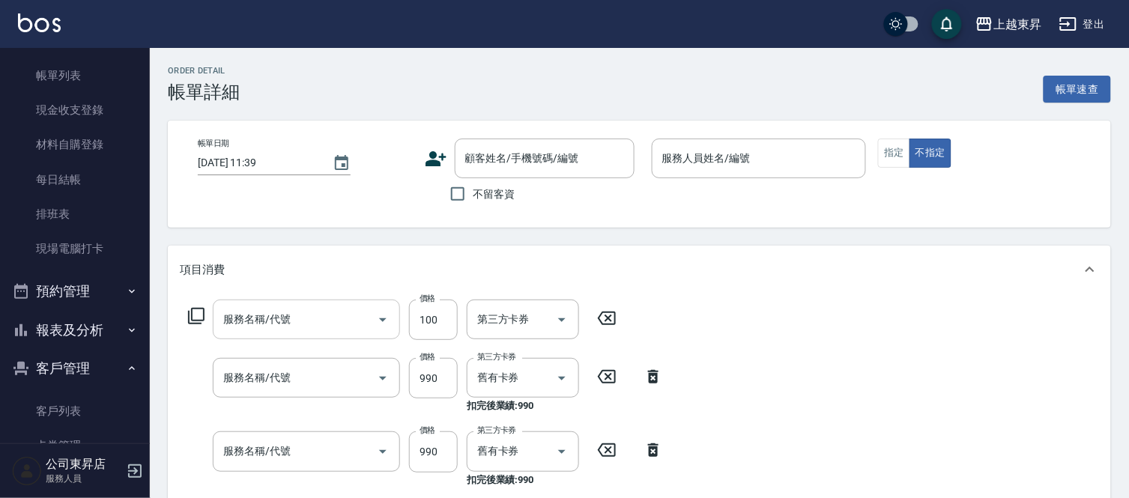
type input "[DATE] 16:49"
type input "[PERSON_NAME]04"
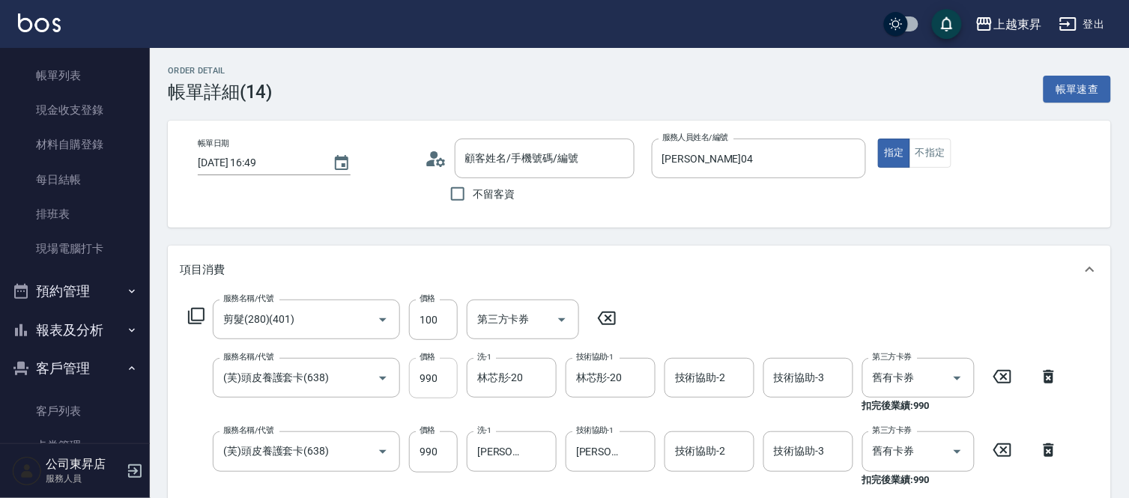
type input "剪髮(280)(401)"
type input "(芙)頭皮養護套卡(638)"
type input "[PERSON_NAME]/0986860510/40023"
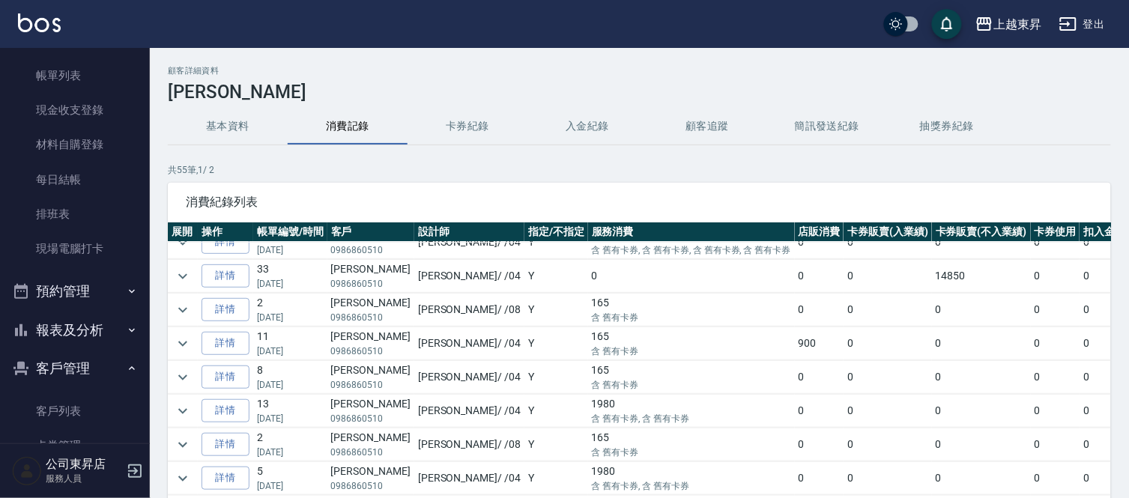
scroll to position [166, 0]
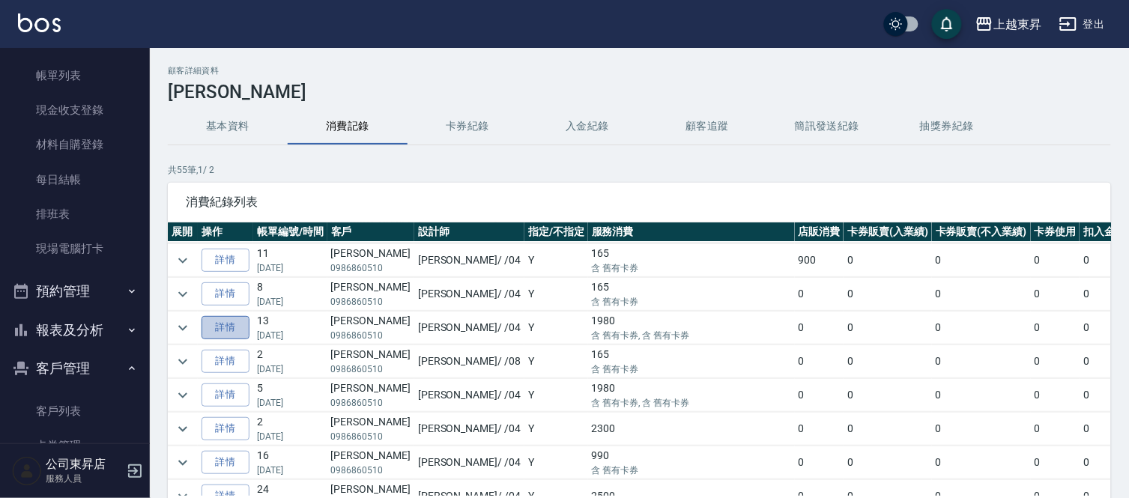
click at [232, 327] on link "詳情" at bounding box center [226, 327] width 48 height 23
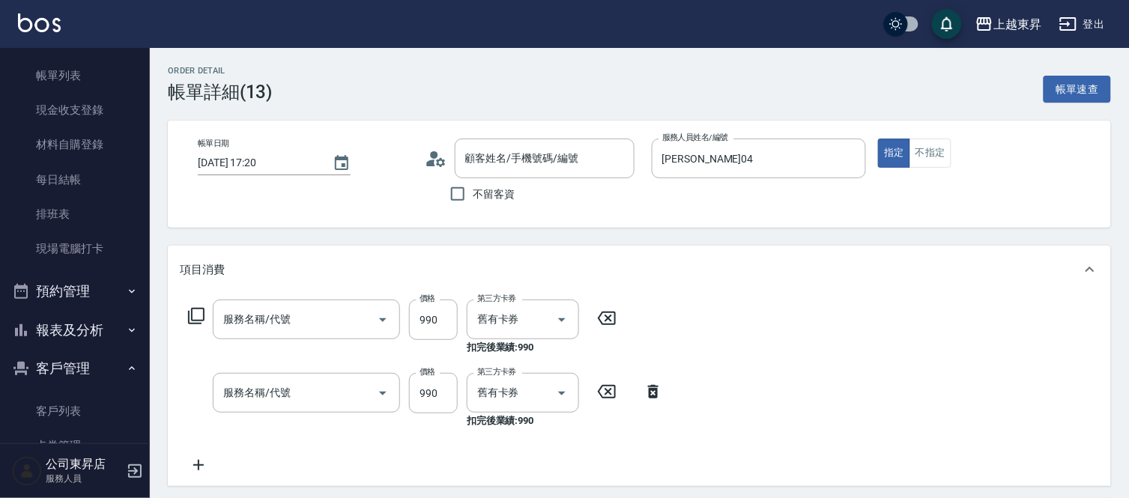
type input "[DATE] 17:20"
type input "[PERSON_NAME]04"
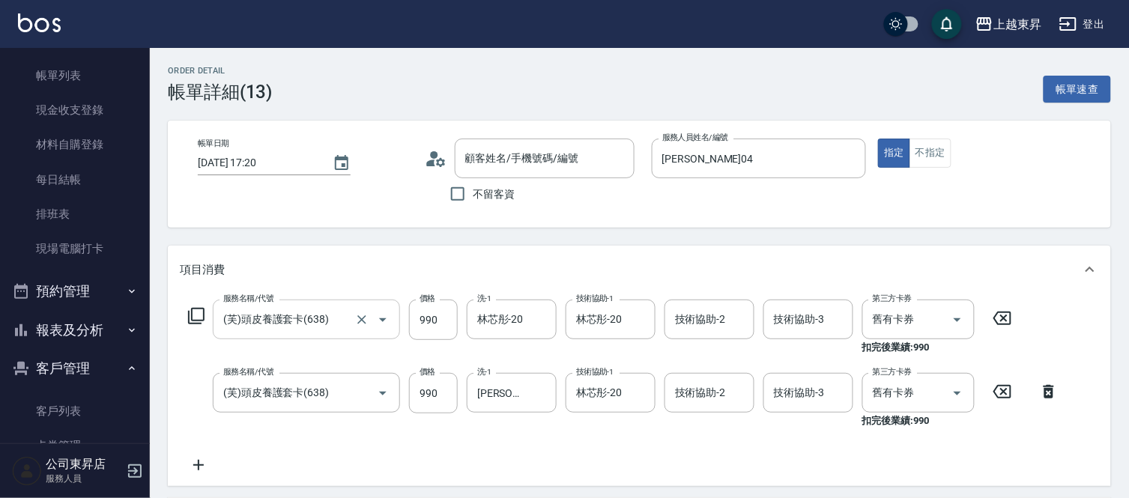
type input "(芙)頭皮養護套卡(638)"
type input "[PERSON_NAME]/0986860510/40023"
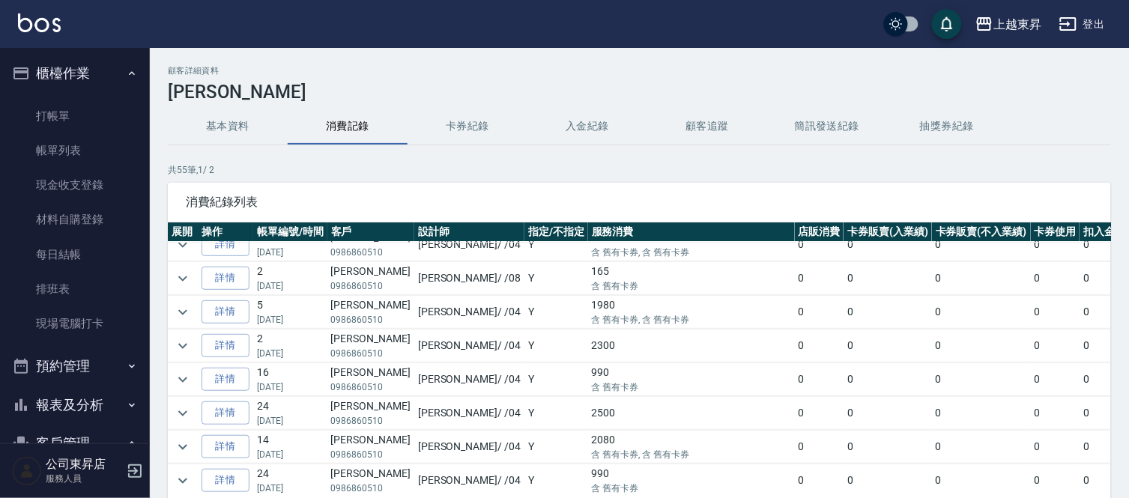
scroll to position [333, 0]
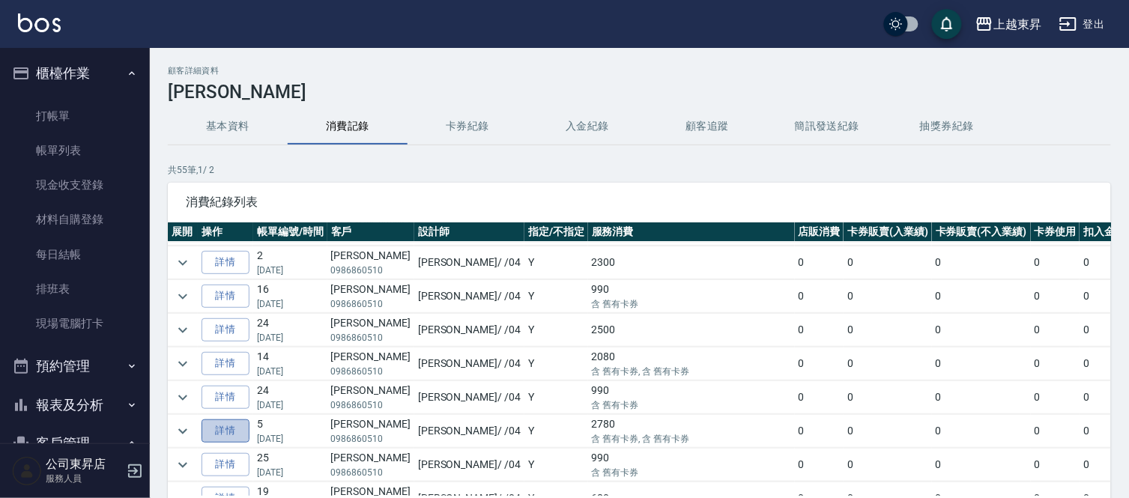
click at [235, 431] on link "詳情" at bounding box center [226, 431] width 48 height 23
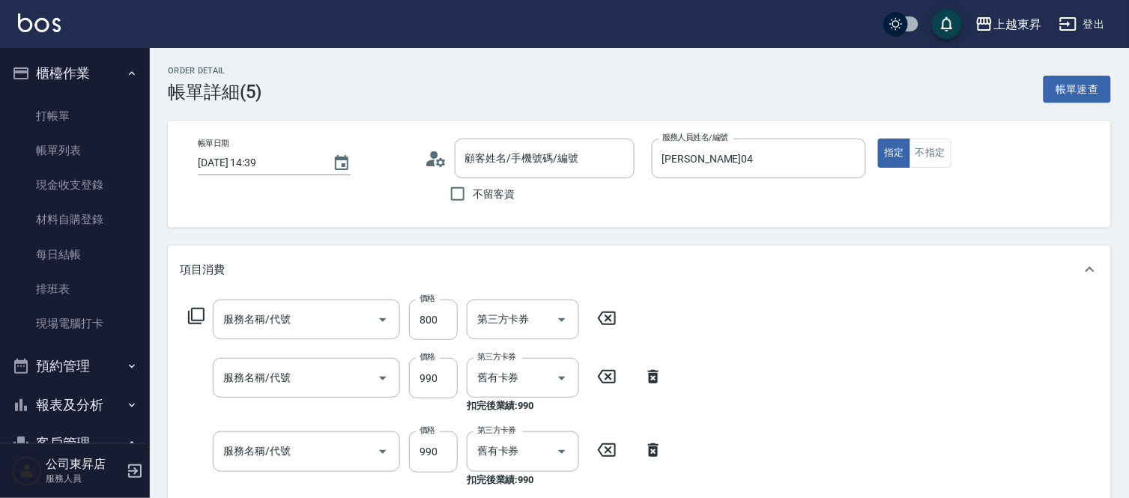
type input "[DATE] 14:39"
type input "[PERSON_NAME]04"
type input "[PERSON_NAME]/0986860510/40023"
type input "自備染髮[600](501)"
type input "(芙)蘆薈髮膜套卡(自材)(639)"
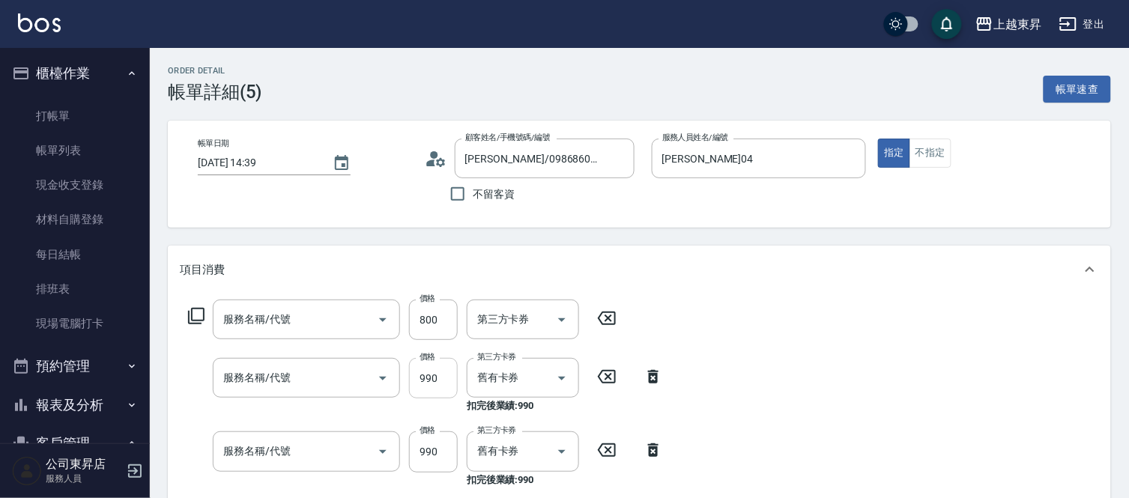
type input "(芙)頭皮養護套卡(638)"
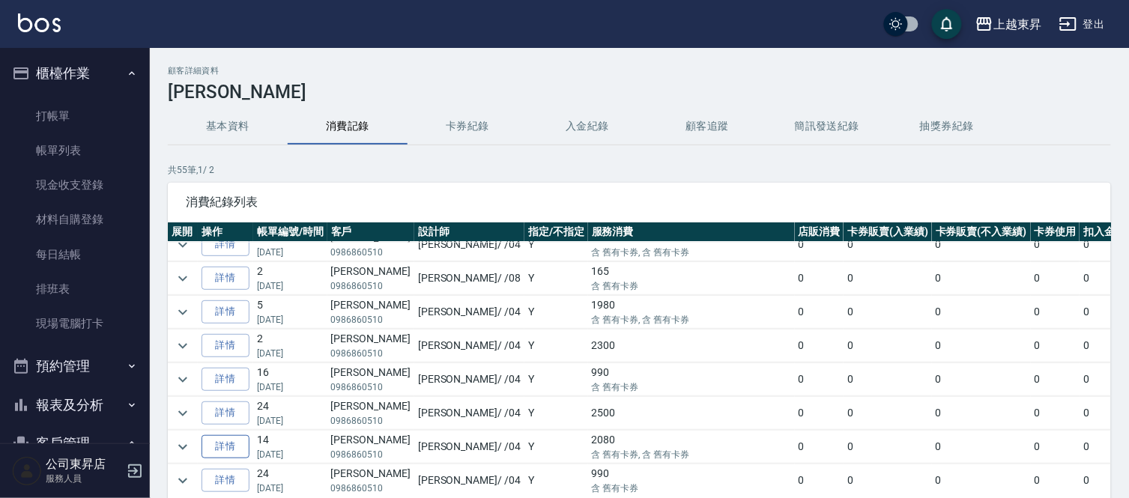
scroll to position [333, 0]
